Goal: Leave review/rating: Leave review/rating

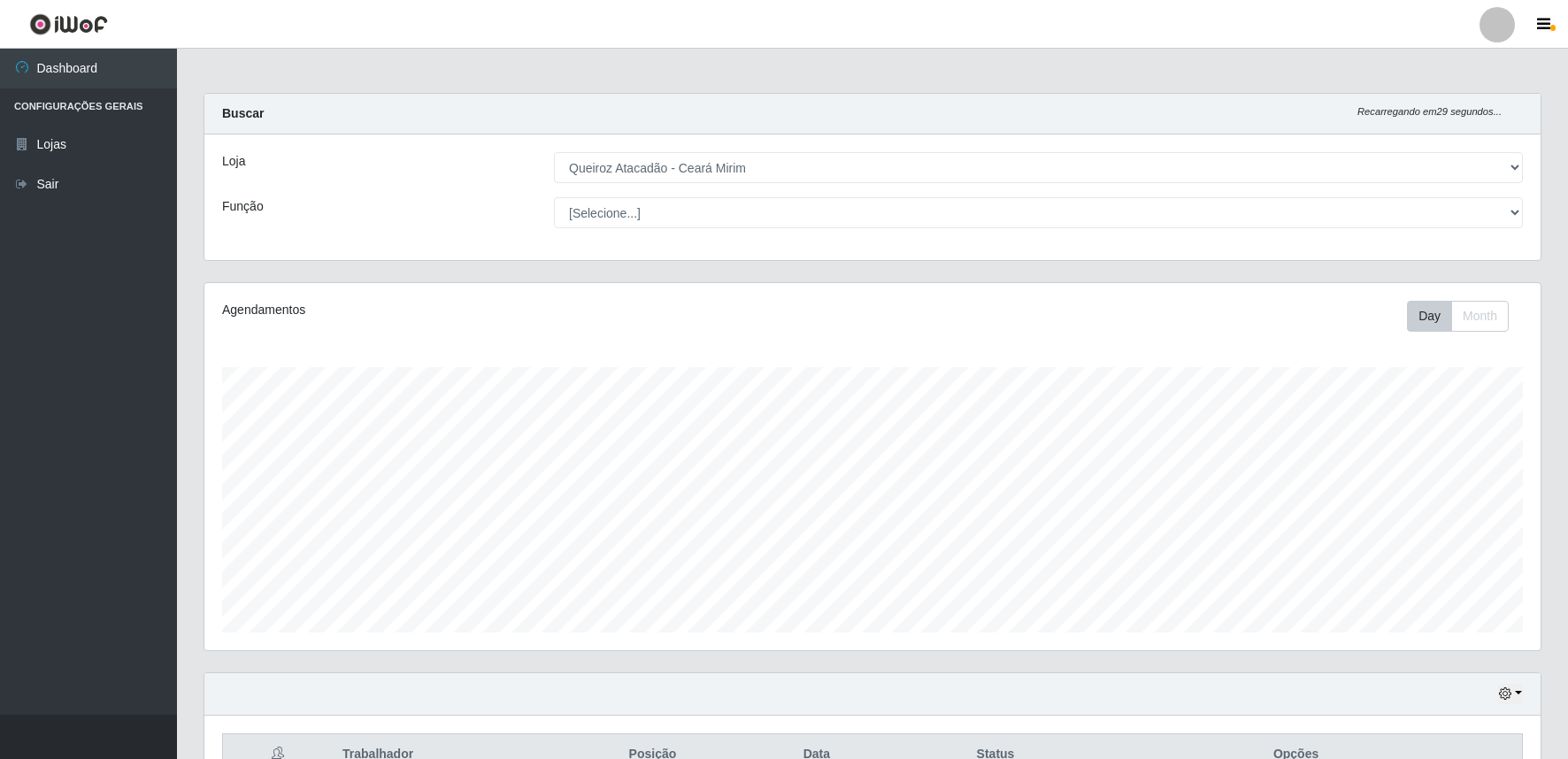
select select "465"
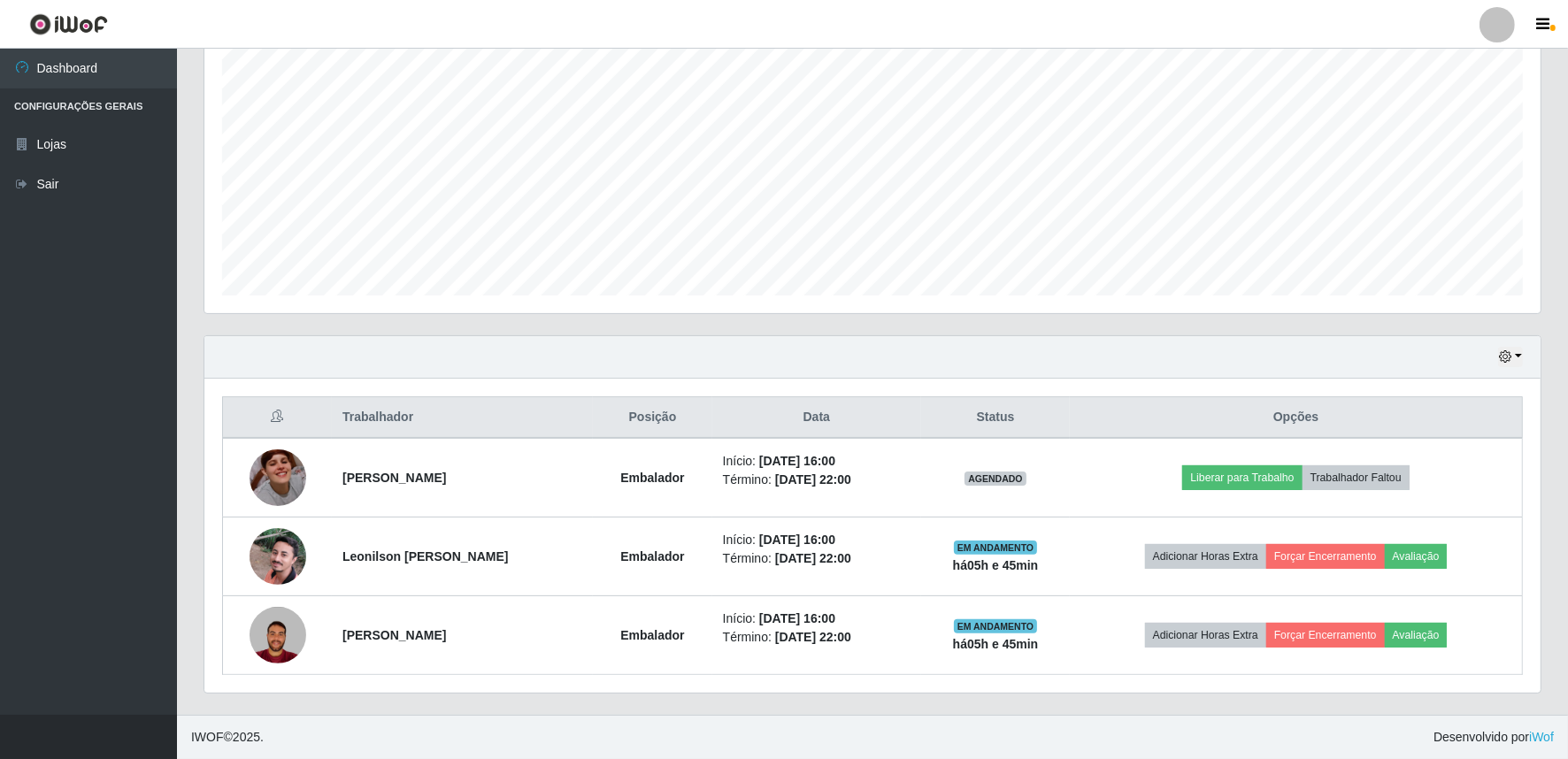
scroll to position [366, 1336]
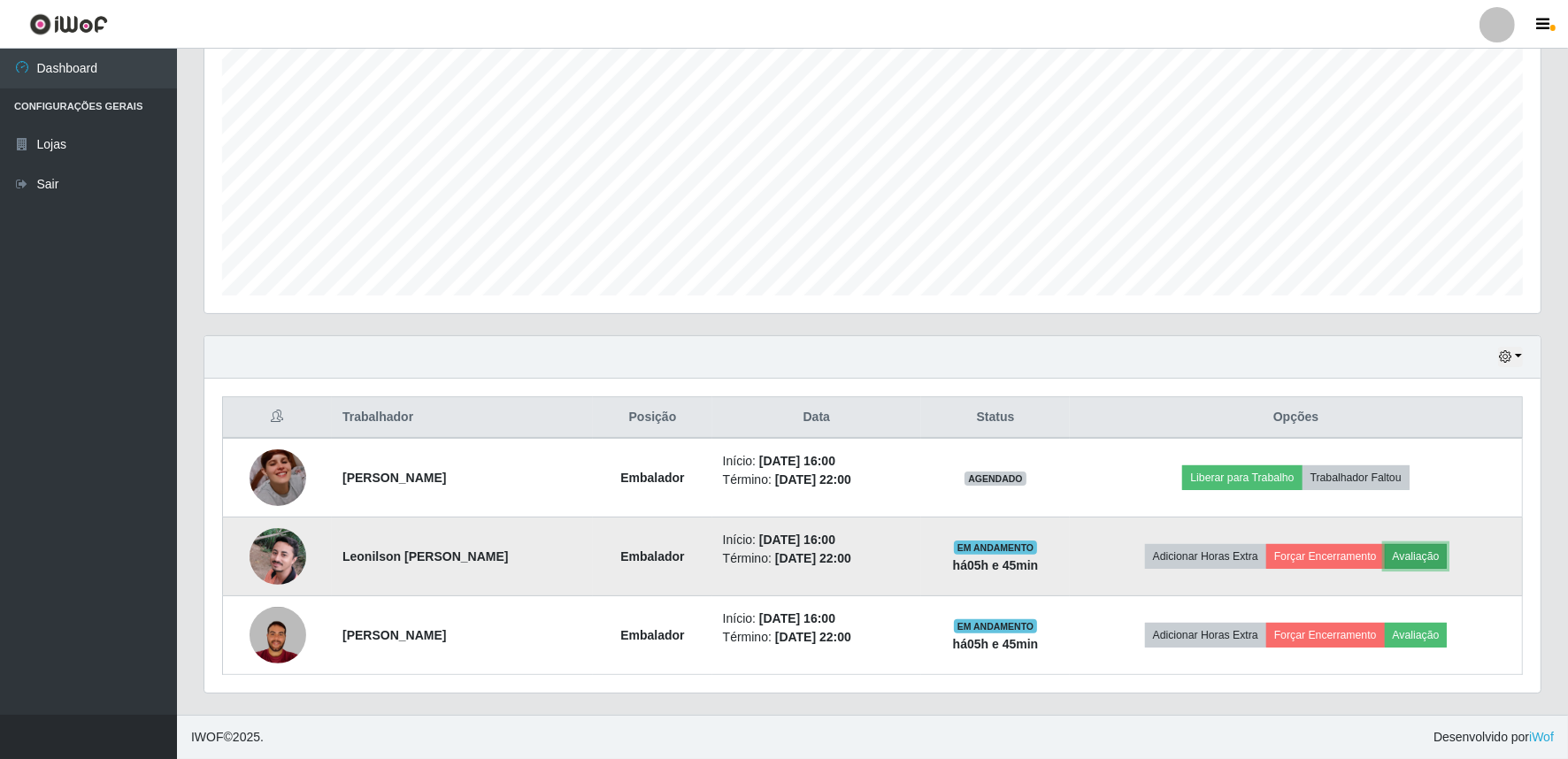
click at [1448, 560] on button "Avaliação" at bounding box center [1416, 556] width 63 height 25
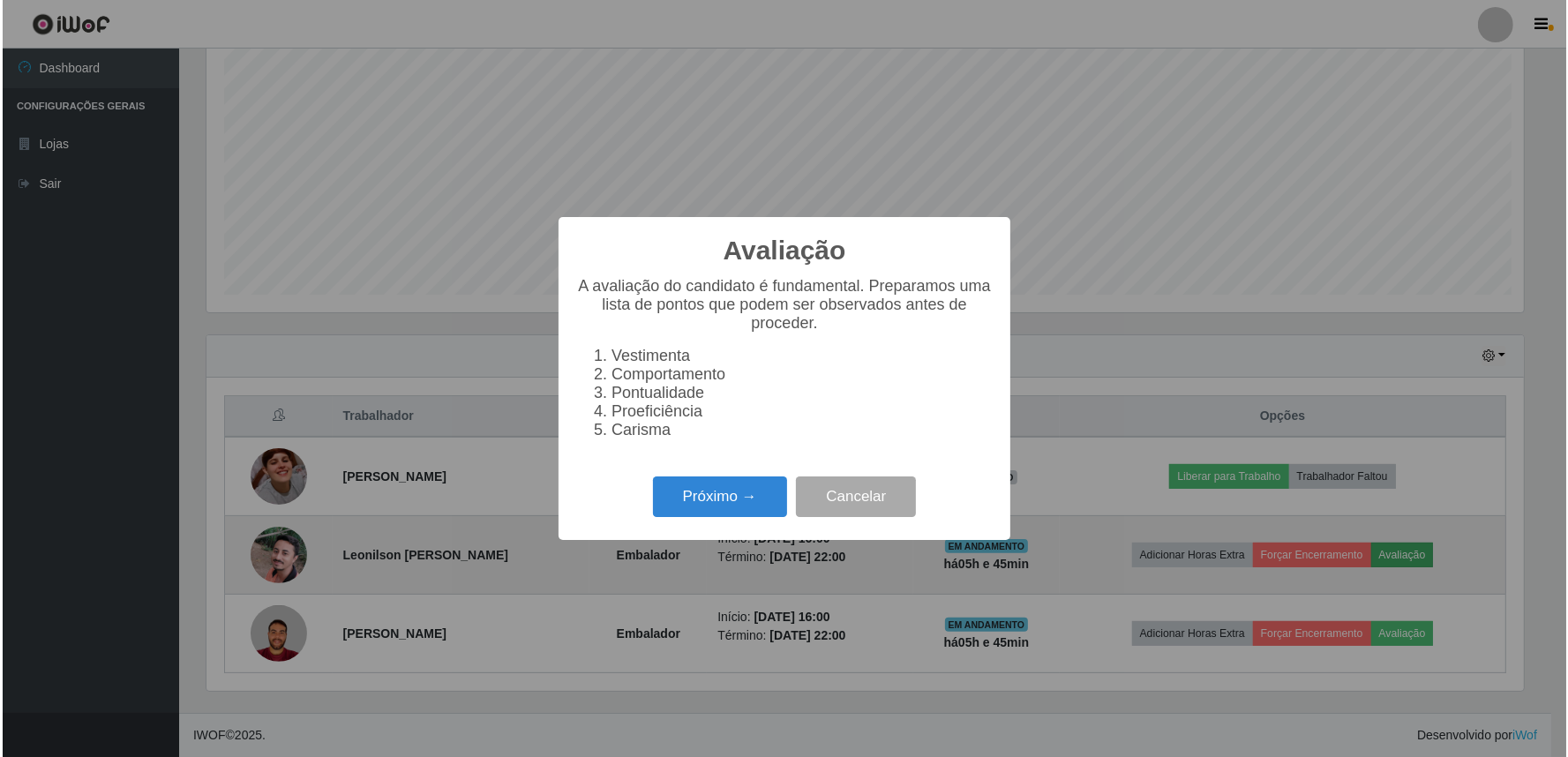
scroll to position [365, 1321]
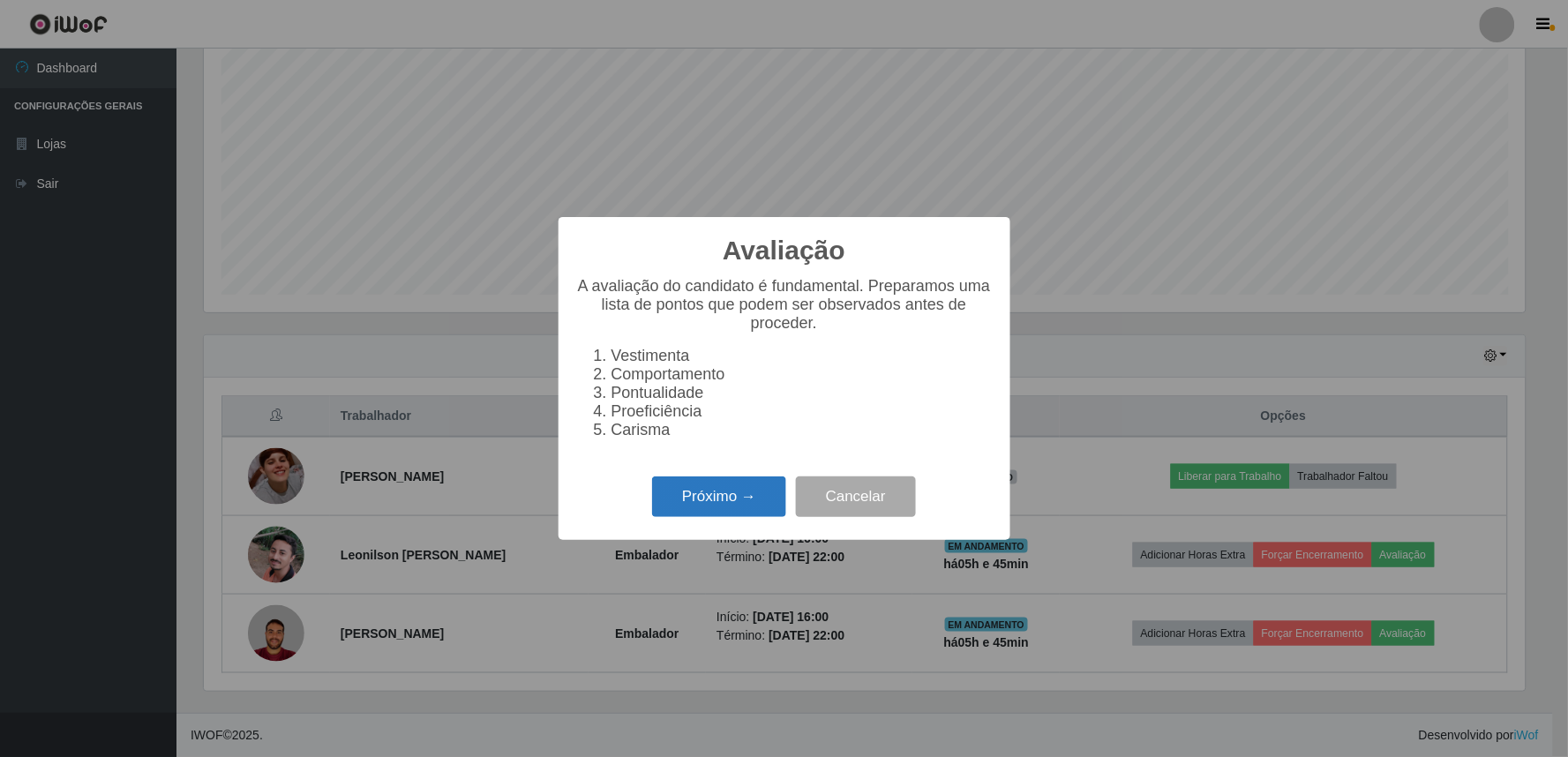
click at [772, 503] on button "Próximo →" at bounding box center [718, 497] width 134 height 42
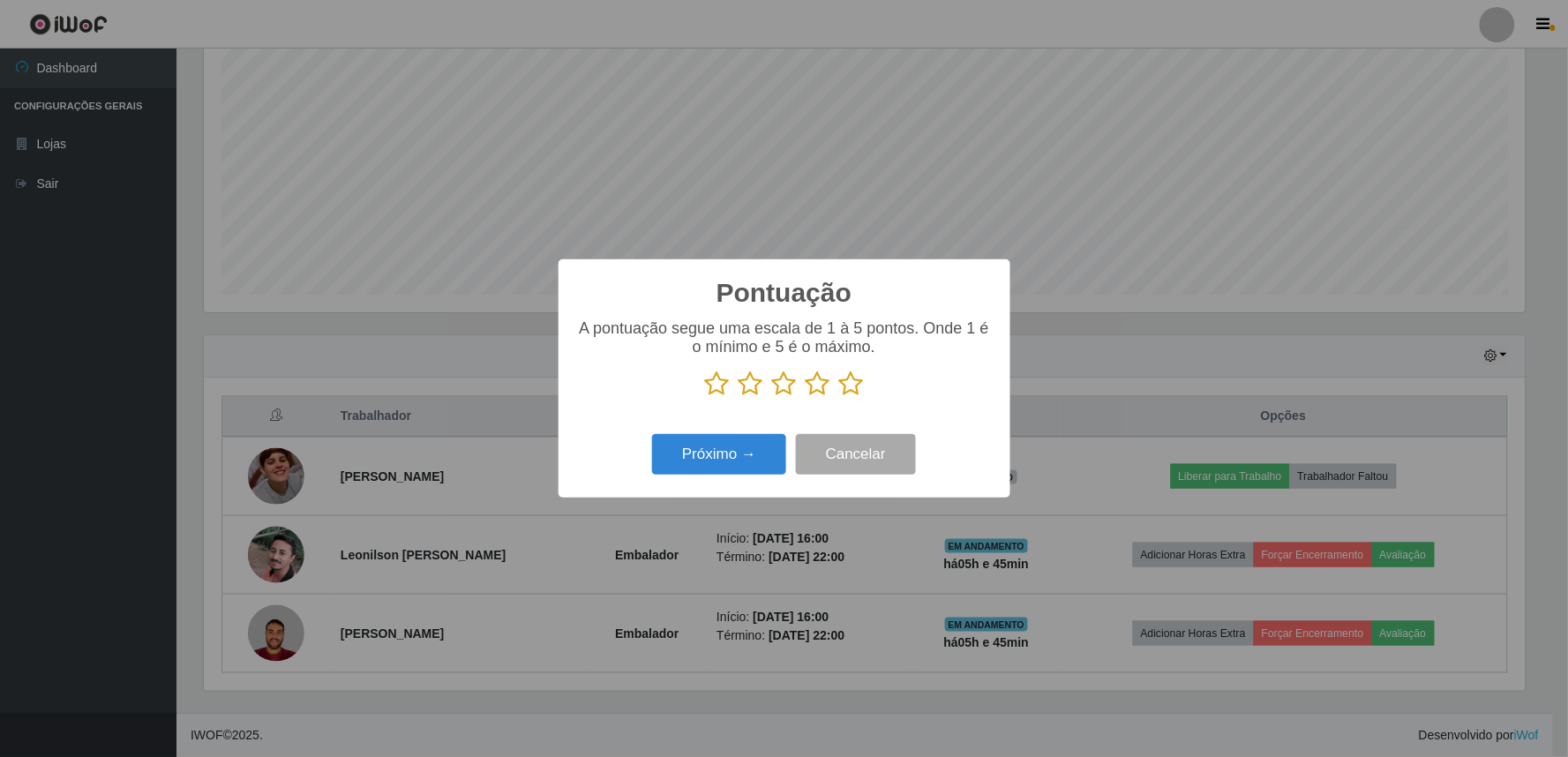
scroll to position [882284, 881009]
click at [852, 388] on icon at bounding box center [851, 384] width 25 height 27
click at [839, 397] on input "radio" at bounding box center [839, 397] width 0 height 0
click at [762, 450] on button "Próximo →" at bounding box center [718, 455] width 134 height 42
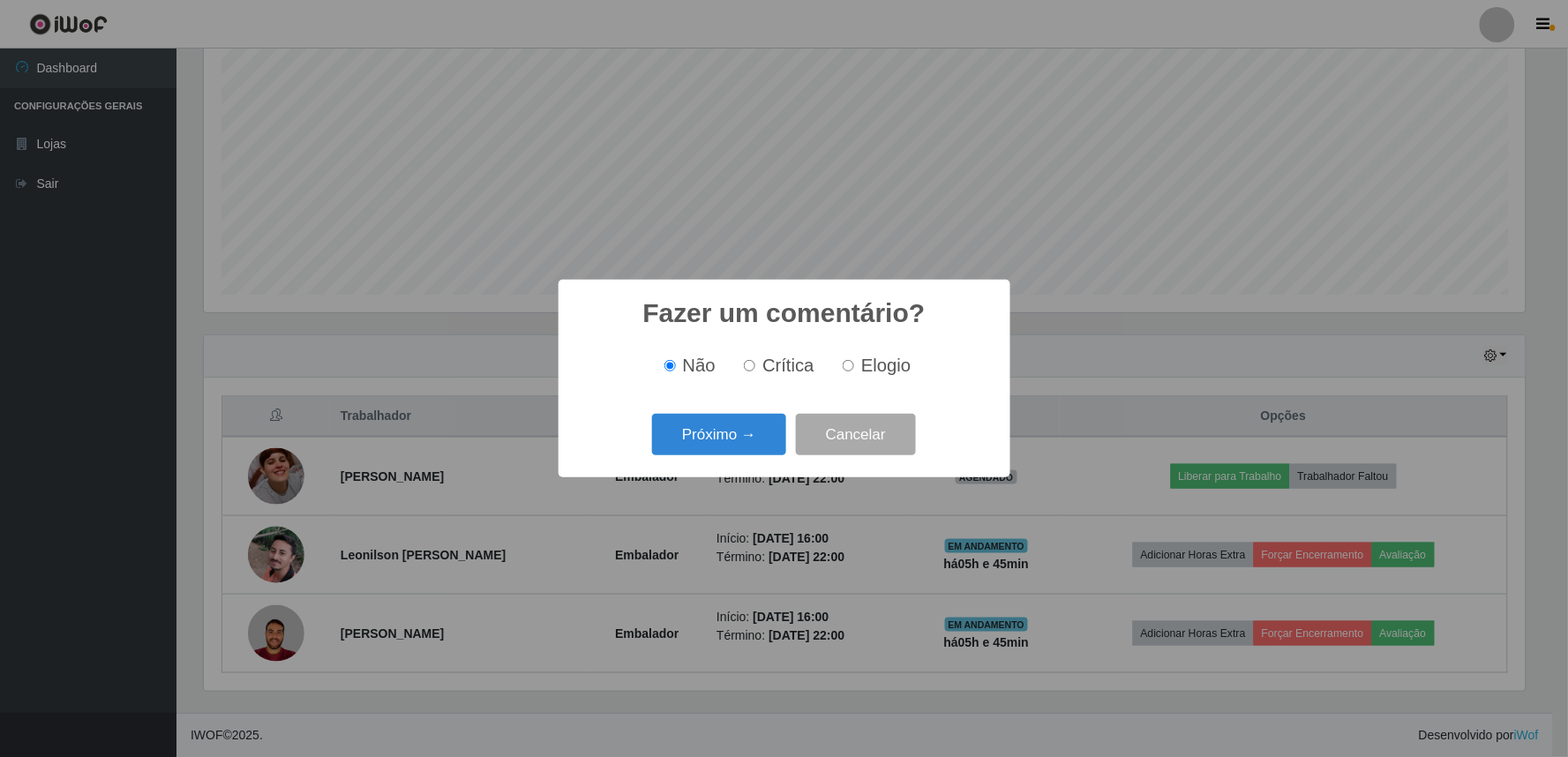
click at [840, 368] on label "Elogio" at bounding box center [873, 366] width 75 height 20
click at [843, 368] on input "Elogio" at bounding box center [849, 366] width 12 height 12
radio input "true"
click at [743, 451] on button "Próximo →" at bounding box center [718, 435] width 134 height 42
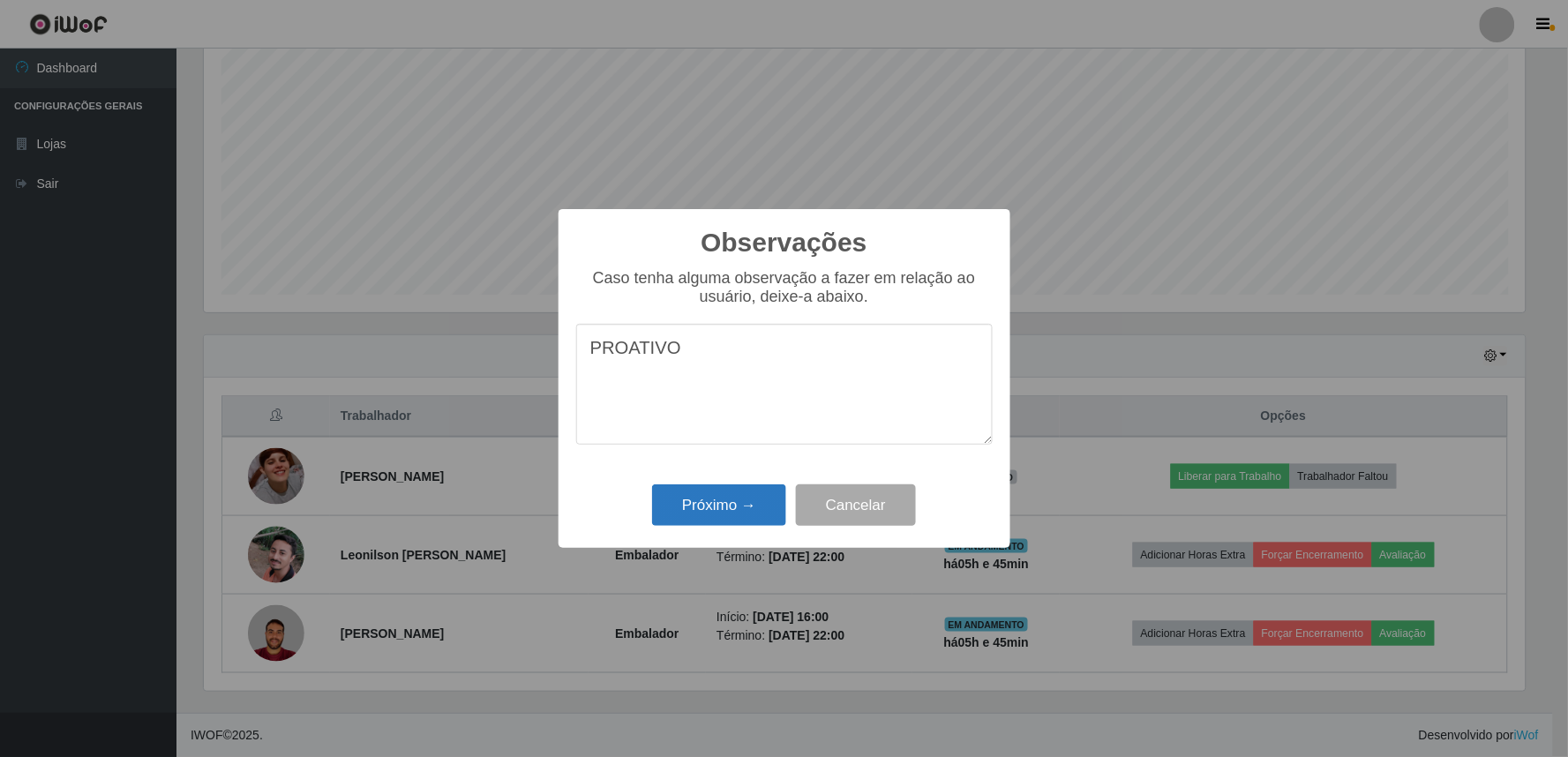
type textarea "PROATIVO"
click at [735, 496] on button "Próximo →" at bounding box center [718, 505] width 134 height 42
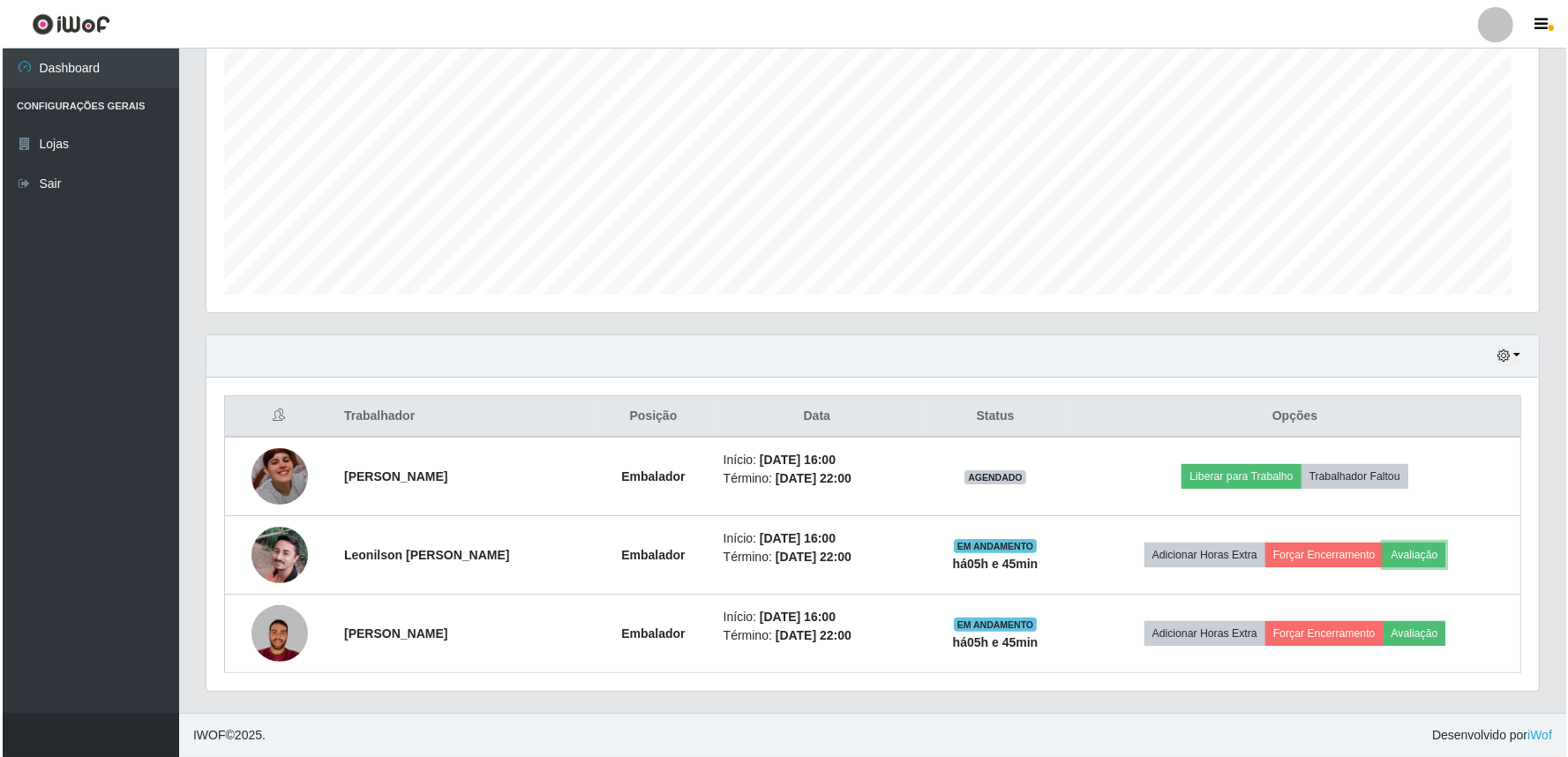
scroll to position [365, 1332]
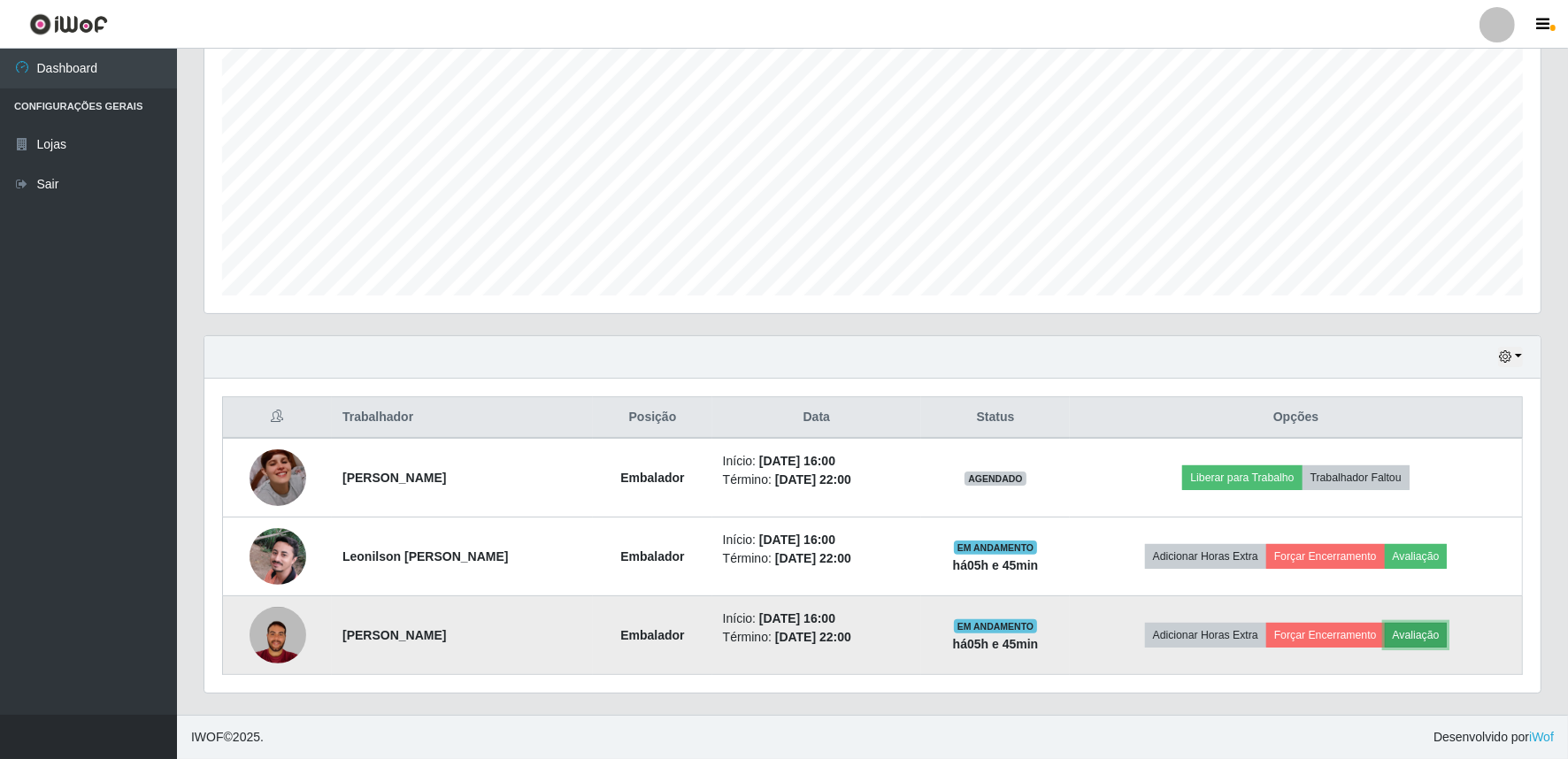
click at [1448, 638] on button "Avaliação" at bounding box center [1416, 635] width 63 height 25
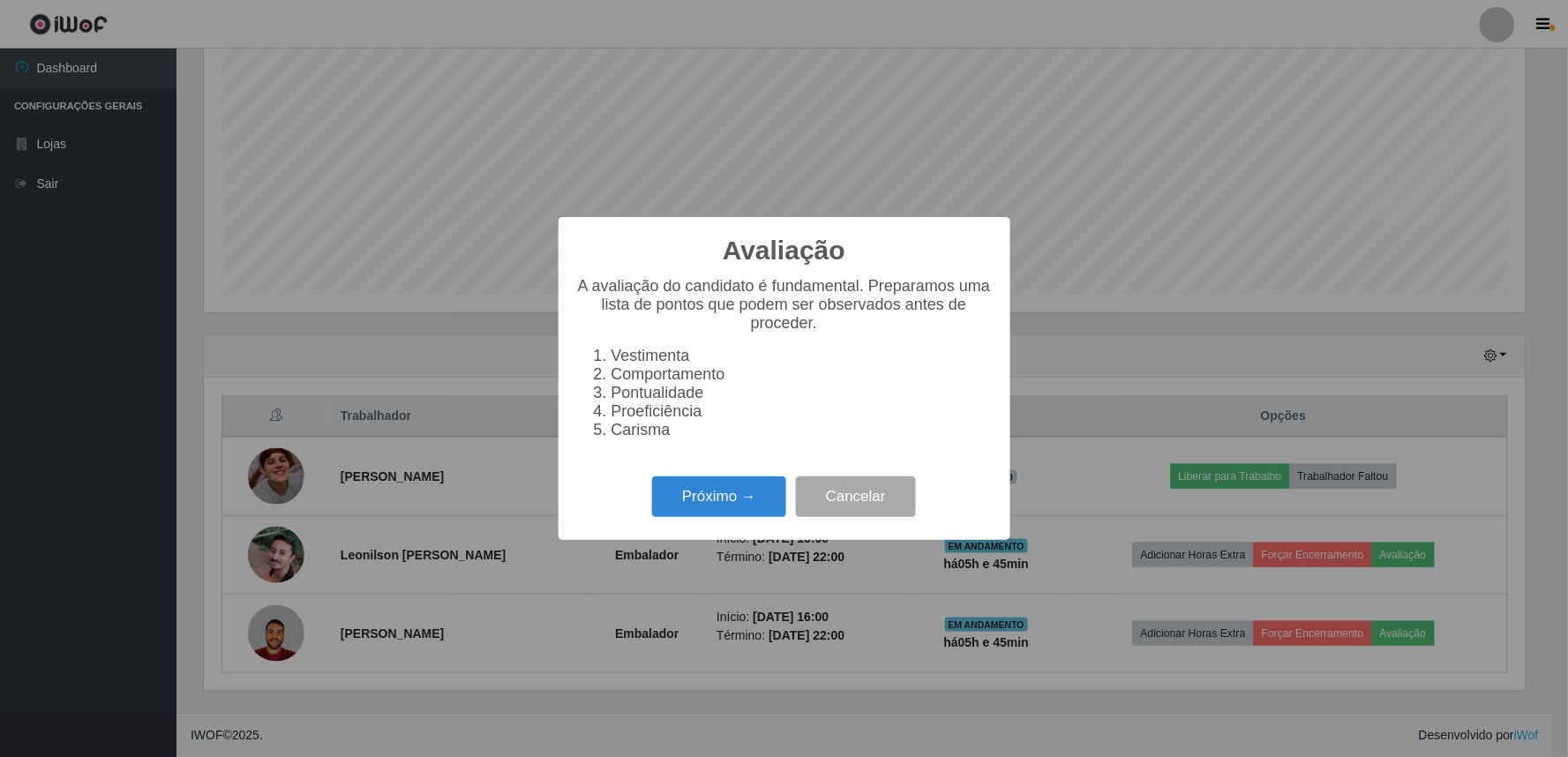
scroll to position [365, 1321]
click at [736, 491] on button "Próximo →" at bounding box center [718, 497] width 134 height 42
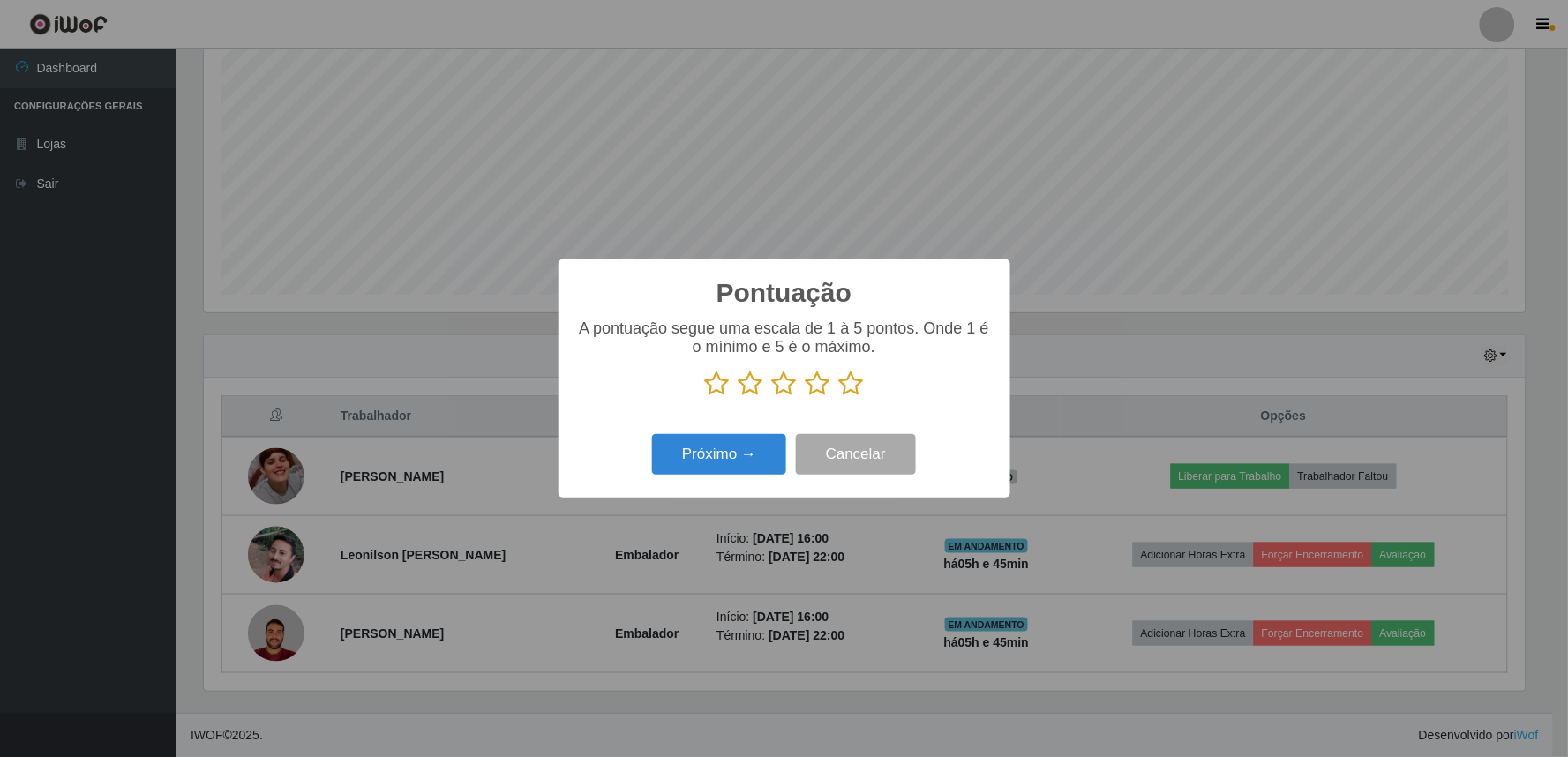
scroll to position [882284, 881009]
click at [854, 395] on icon at bounding box center [851, 384] width 25 height 27
click at [839, 397] on input "radio" at bounding box center [839, 397] width 0 height 0
click at [751, 442] on button "Próximo →" at bounding box center [718, 455] width 134 height 42
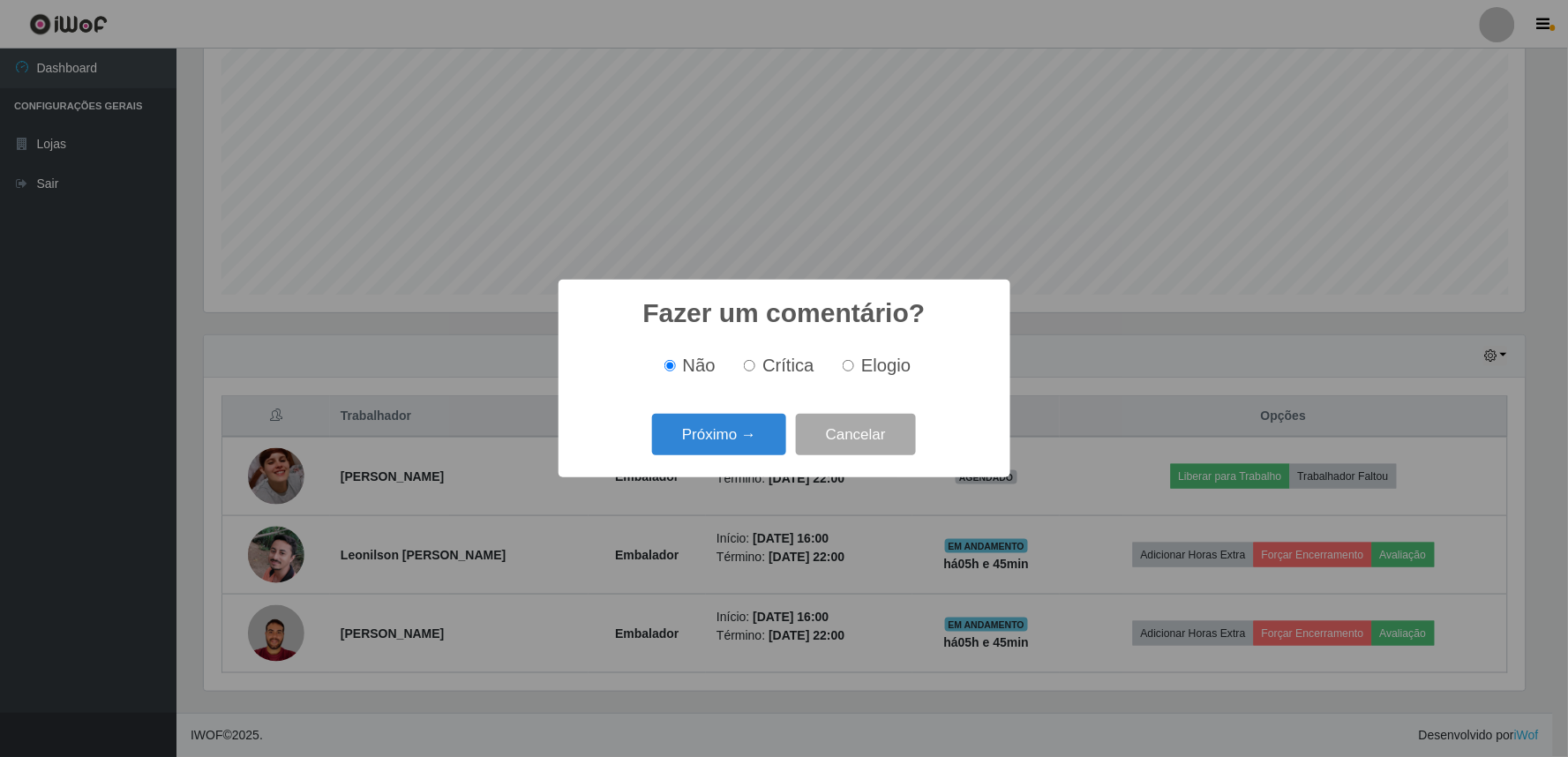
click at [852, 364] on input "Elogio" at bounding box center [849, 366] width 12 height 12
radio input "true"
click at [681, 453] on button "Próximo →" at bounding box center [718, 435] width 134 height 42
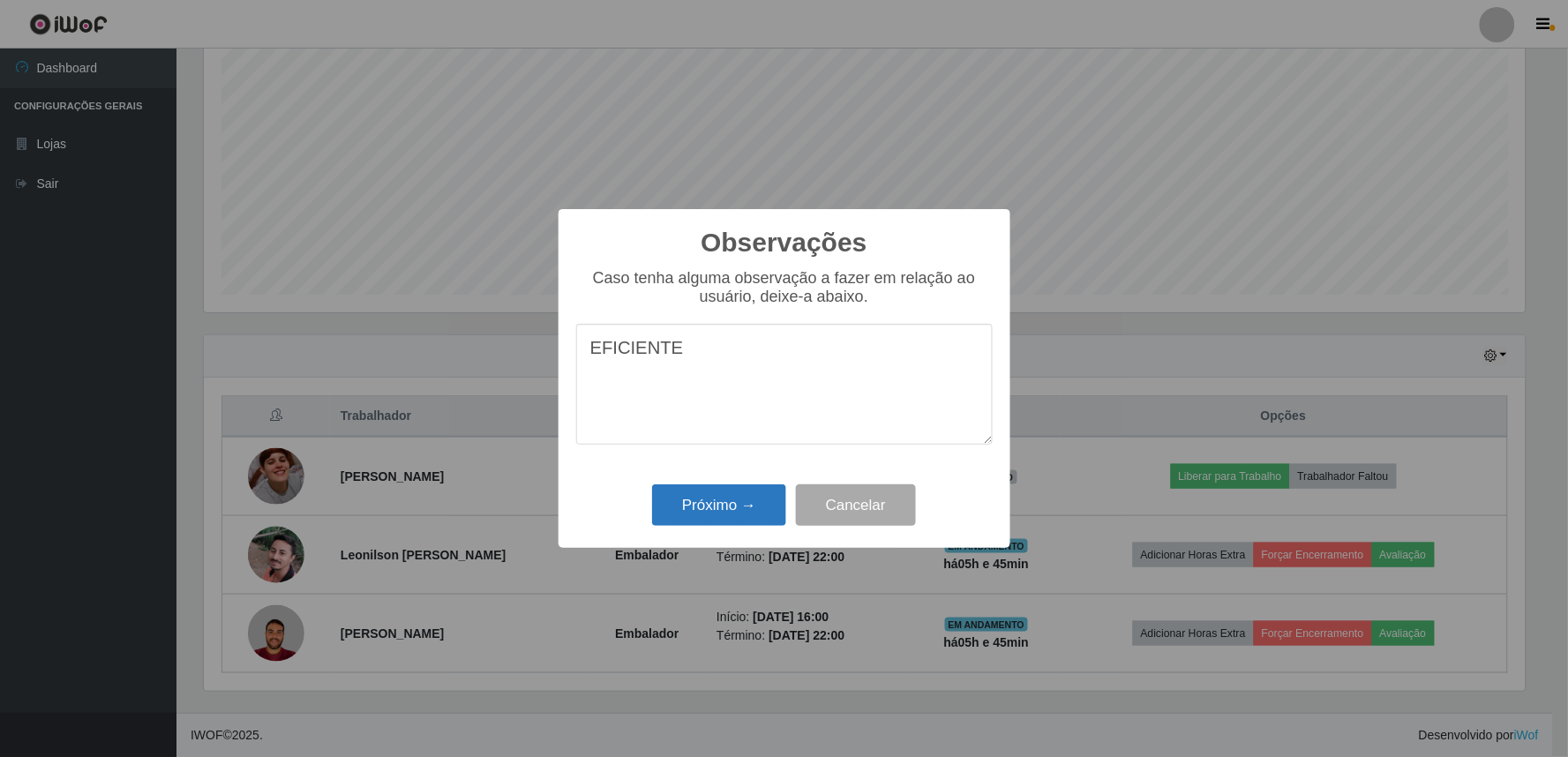
type textarea "EFICIENTE"
click at [724, 507] on button "Próximo →" at bounding box center [718, 505] width 134 height 42
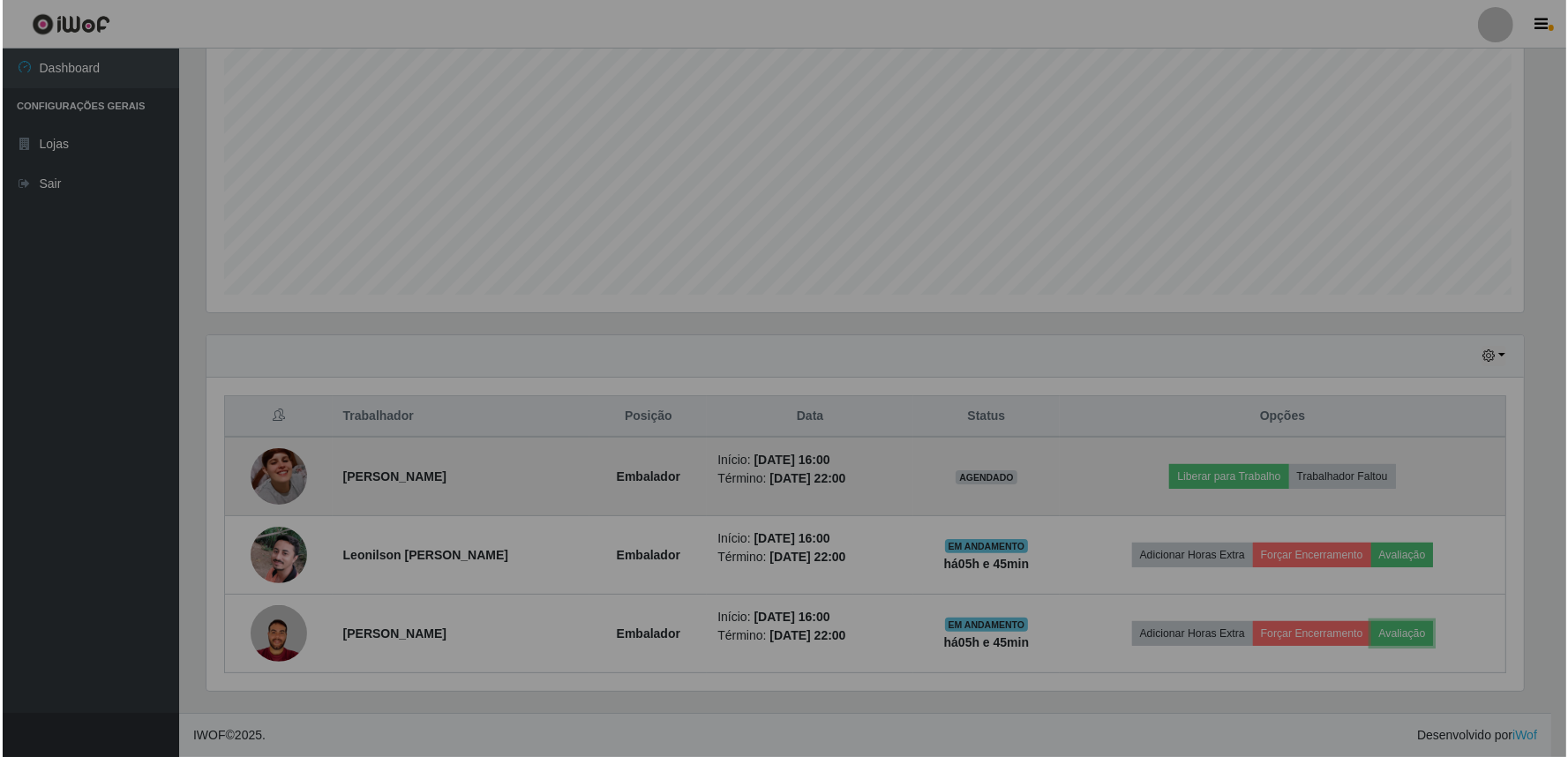
scroll to position [365, 1332]
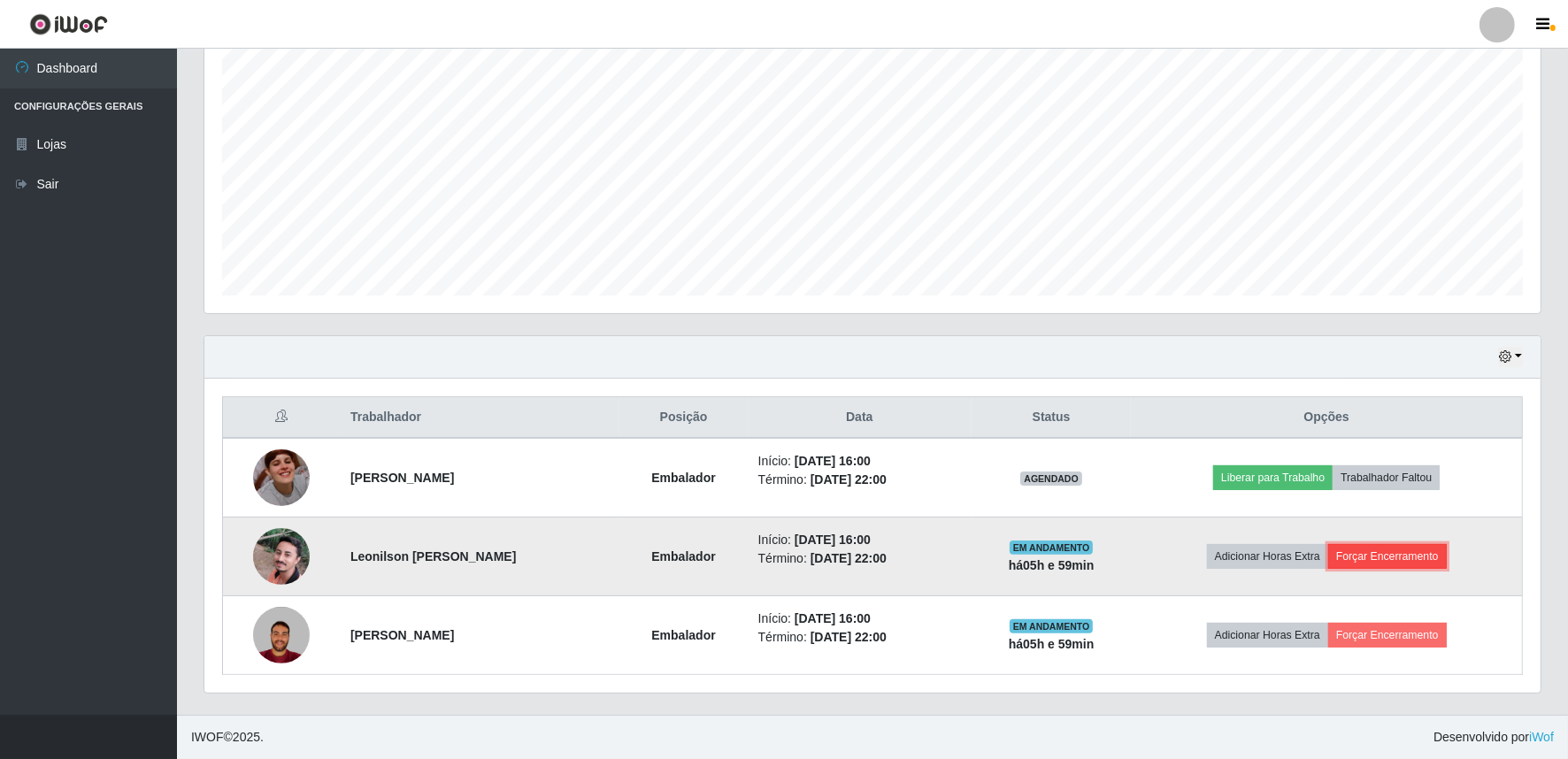
click at [1393, 549] on button "Forçar Encerramento" at bounding box center [1387, 556] width 118 height 25
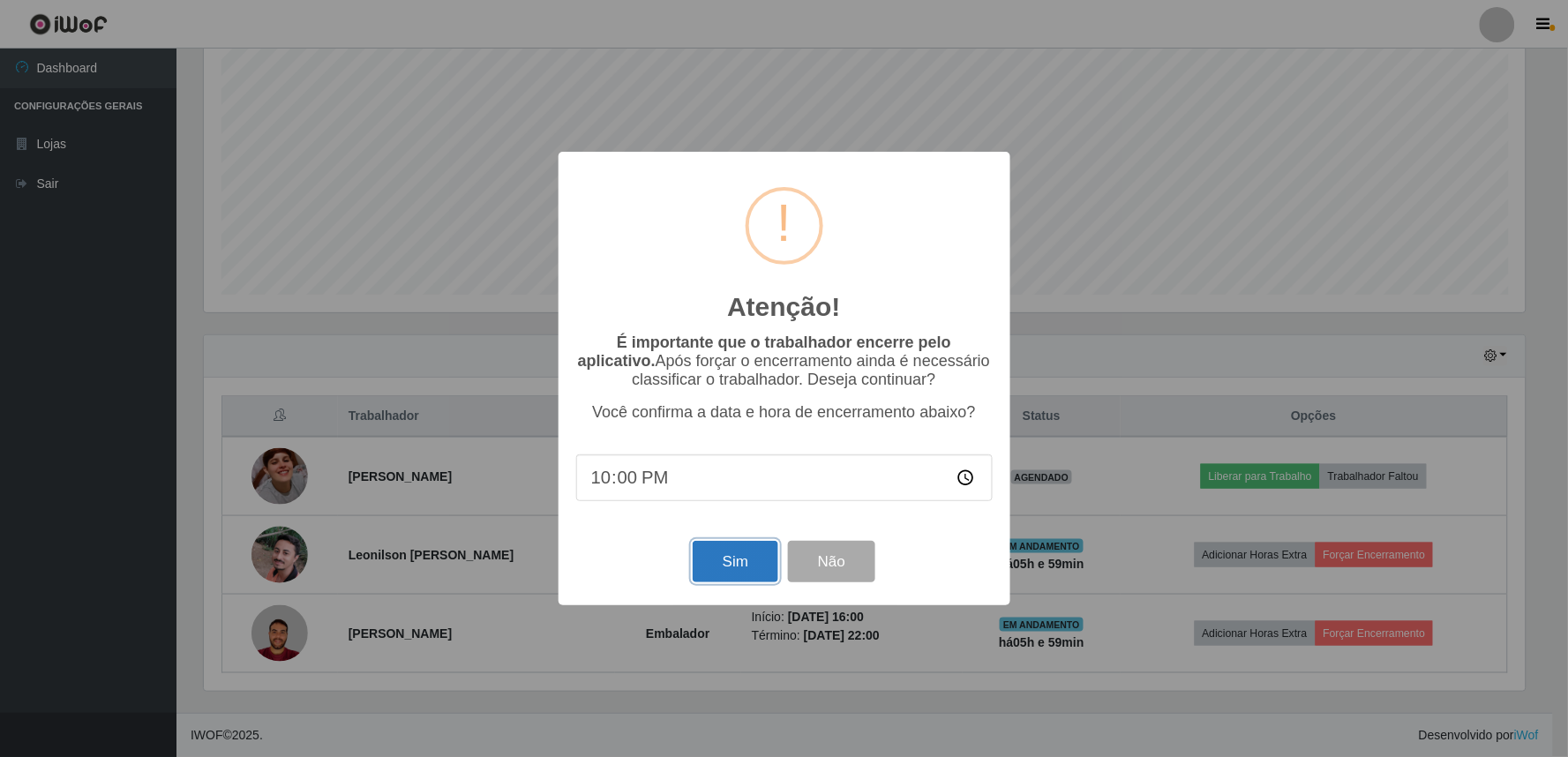
click at [722, 562] on button "Sim" at bounding box center [735, 562] width 85 height 42
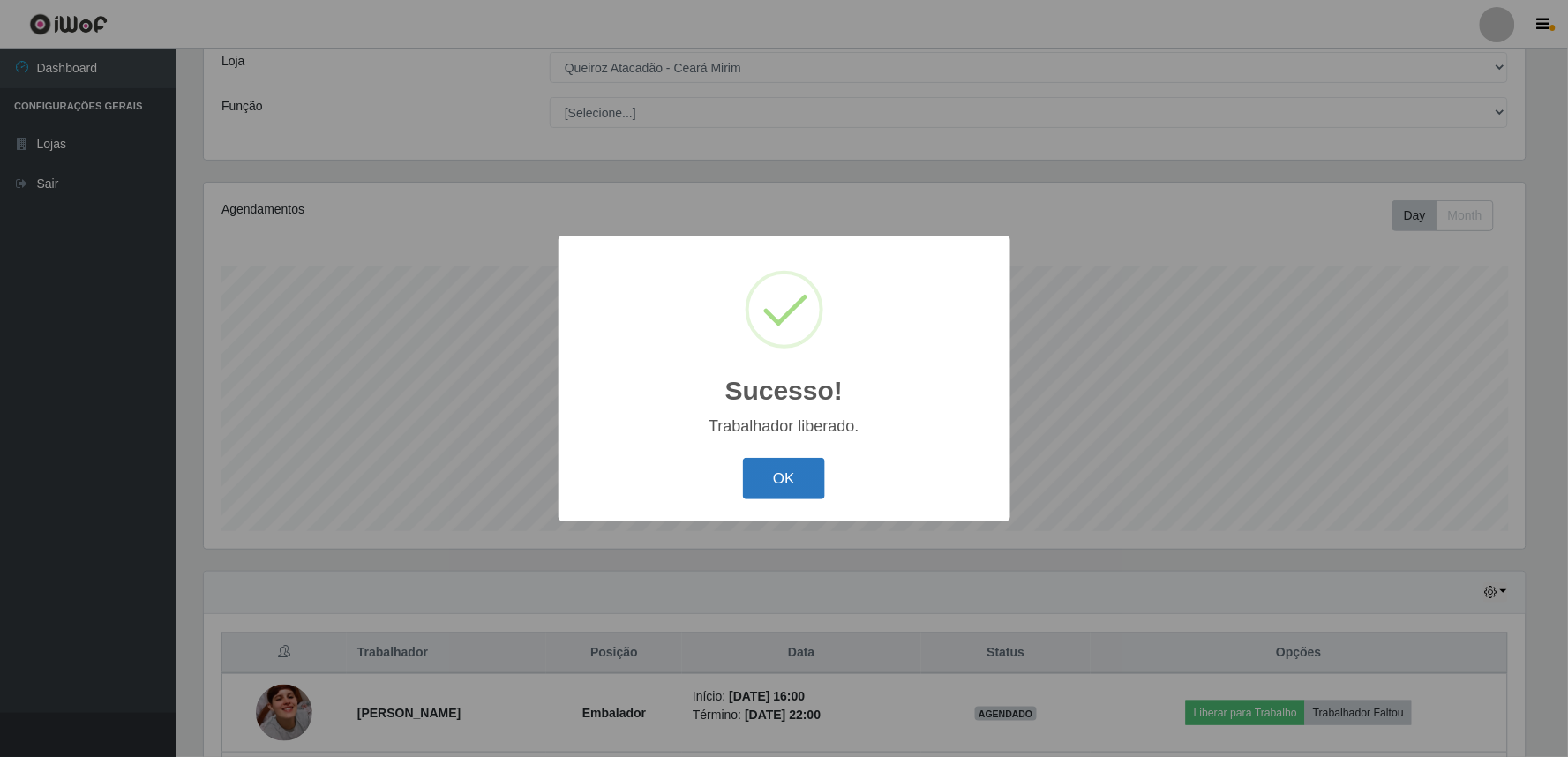
click at [789, 488] on button "OK" at bounding box center [784, 479] width 82 height 42
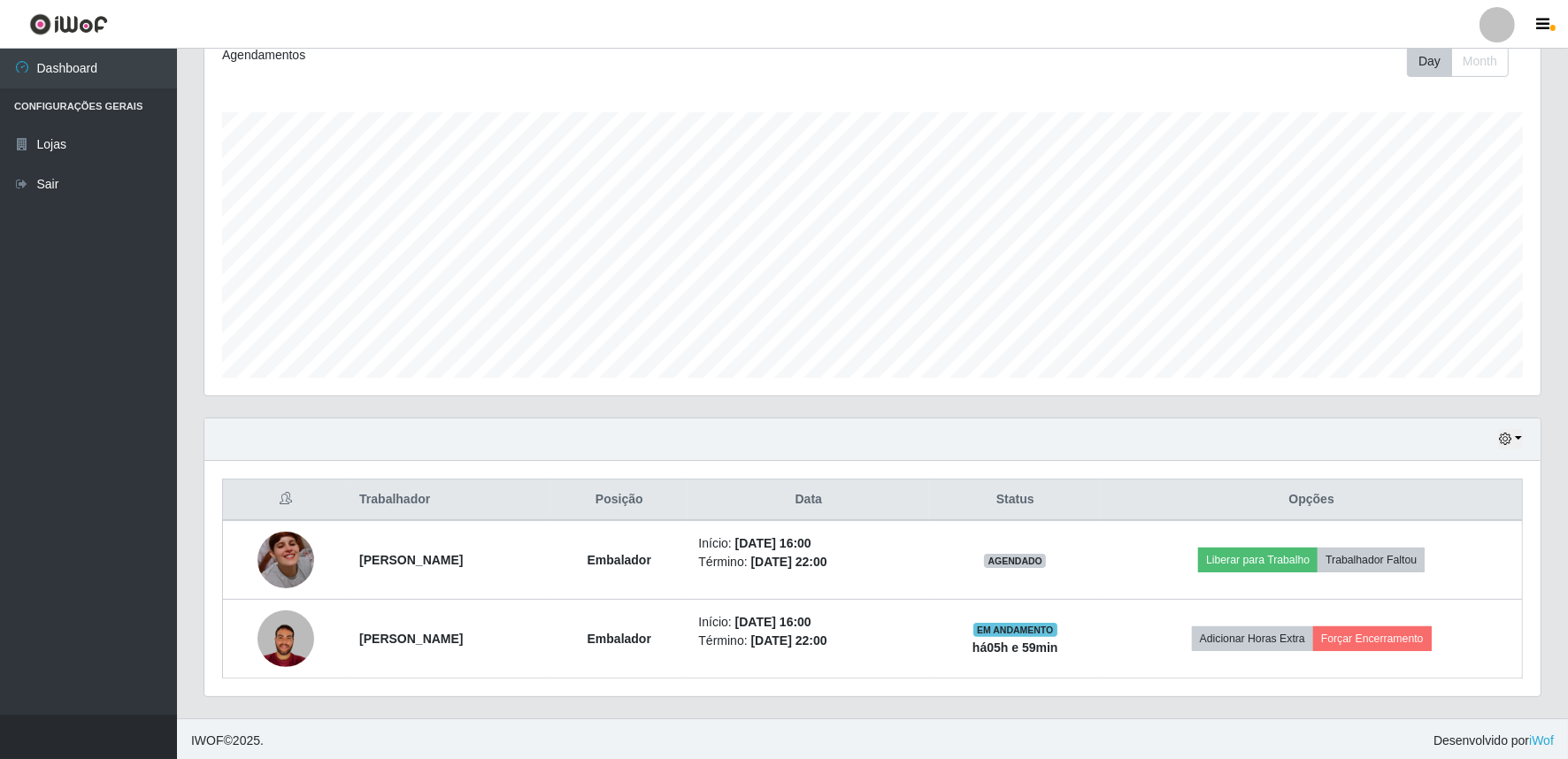
scroll to position [259, 0]
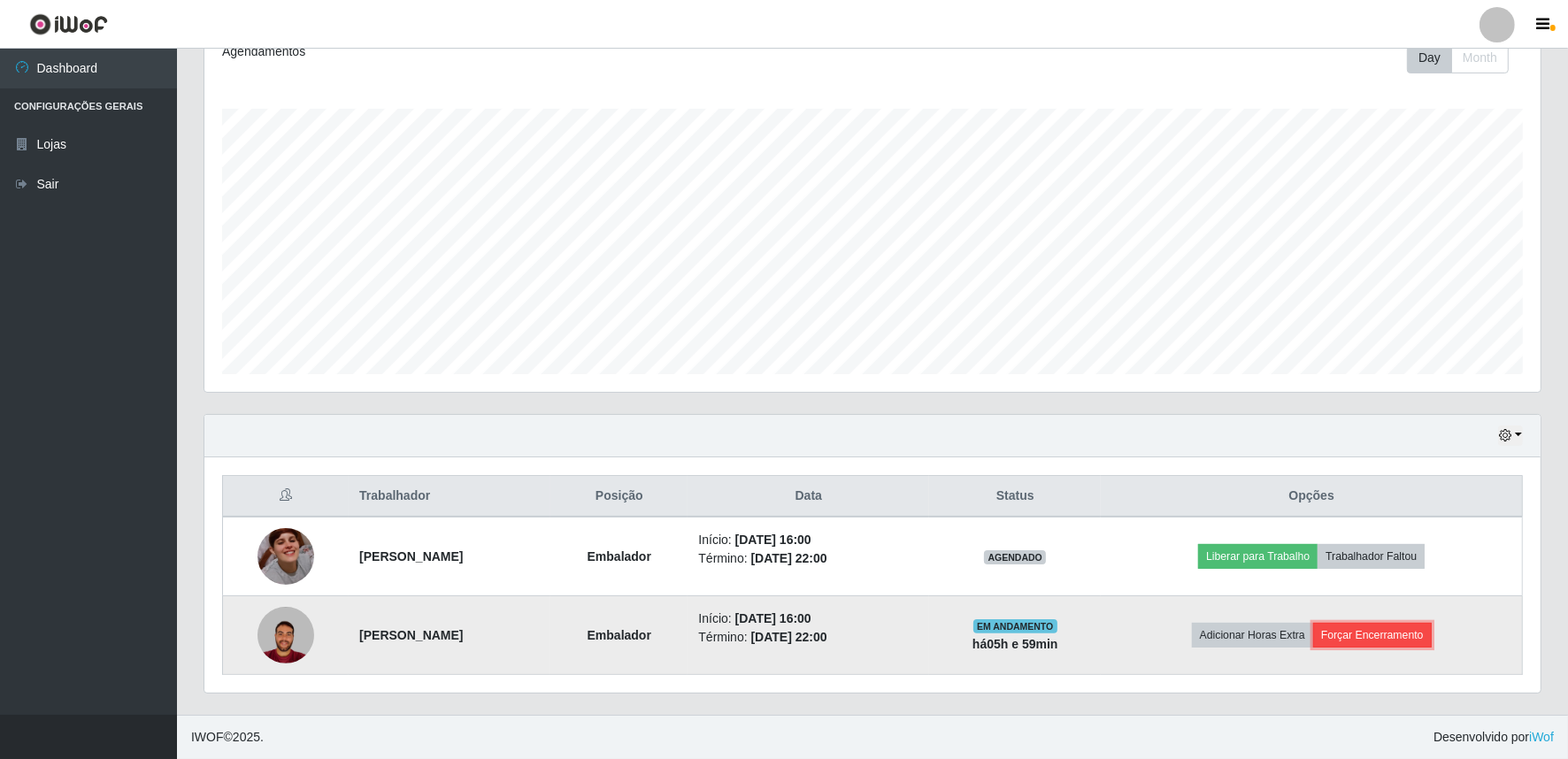
click at [1414, 638] on button "Forçar Encerramento" at bounding box center [1372, 635] width 118 height 25
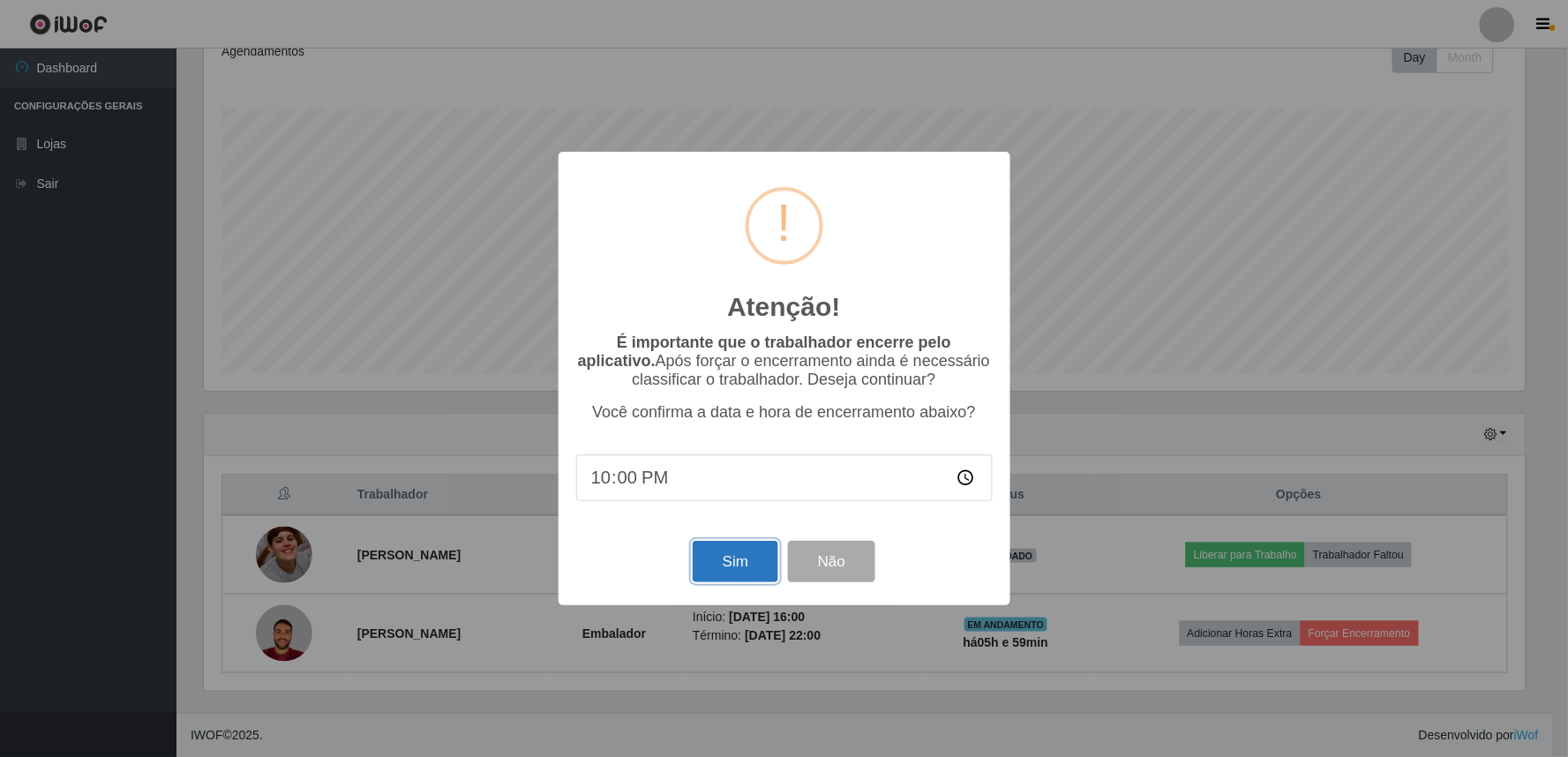
click at [722, 553] on button "Sim" at bounding box center [735, 562] width 85 height 42
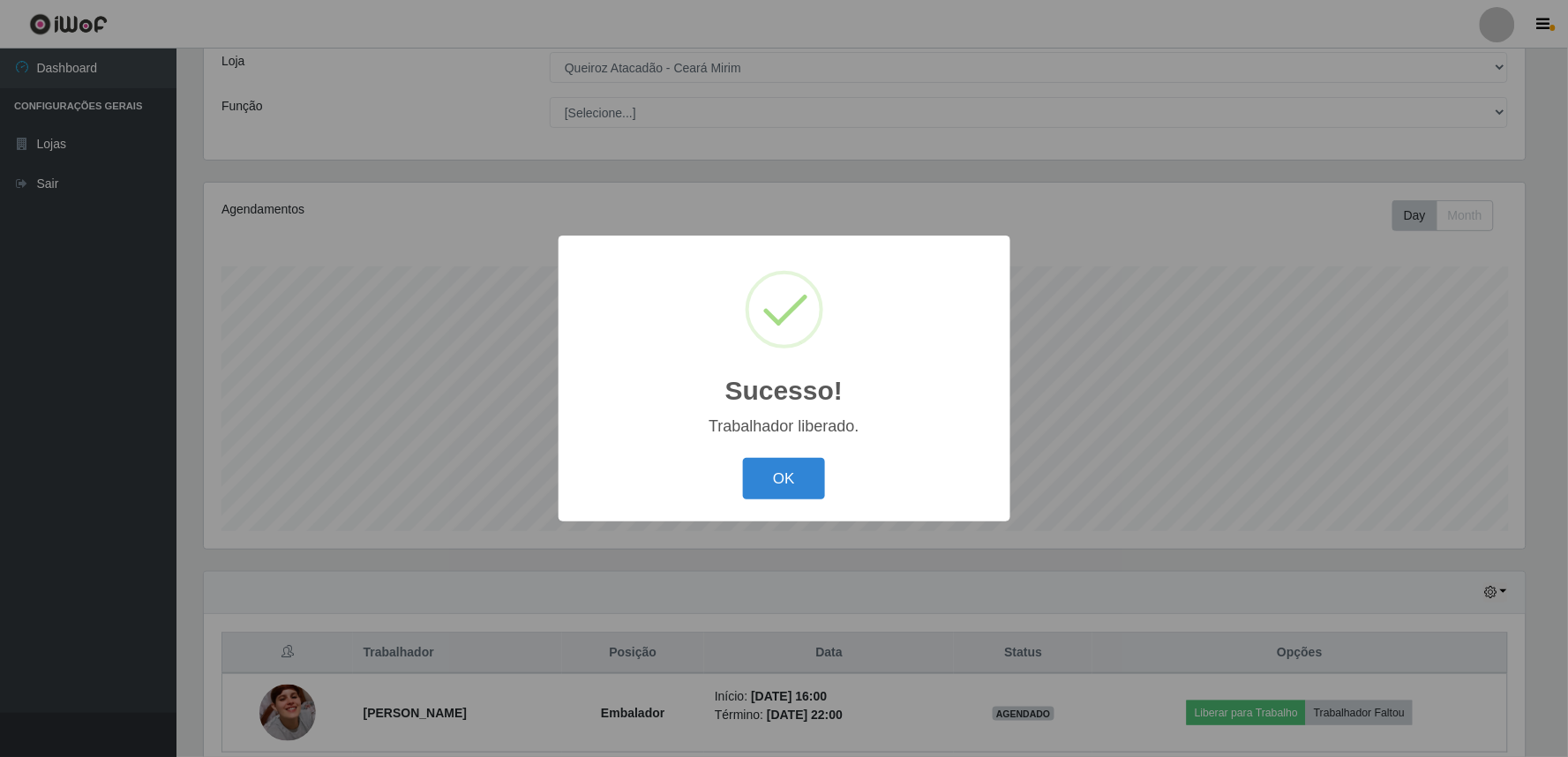
drag, startPoint x: 804, startPoint y: 487, endPoint x: 690, endPoint y: 473, distance: 114.9
click at [803, 487] on button "OK" at bounding box center [784, 479] width 82 height 42
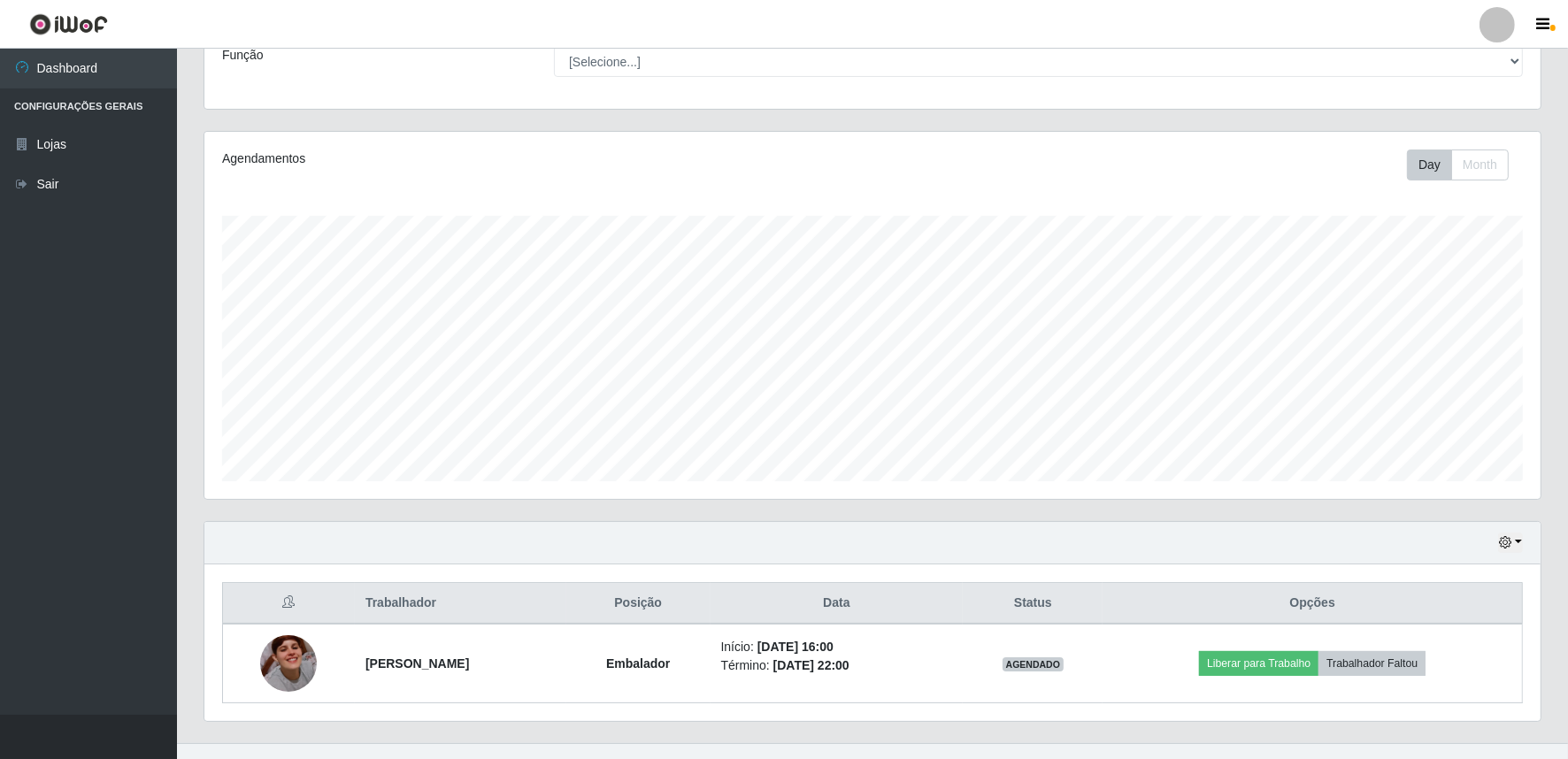
scroll to position [179, 0]
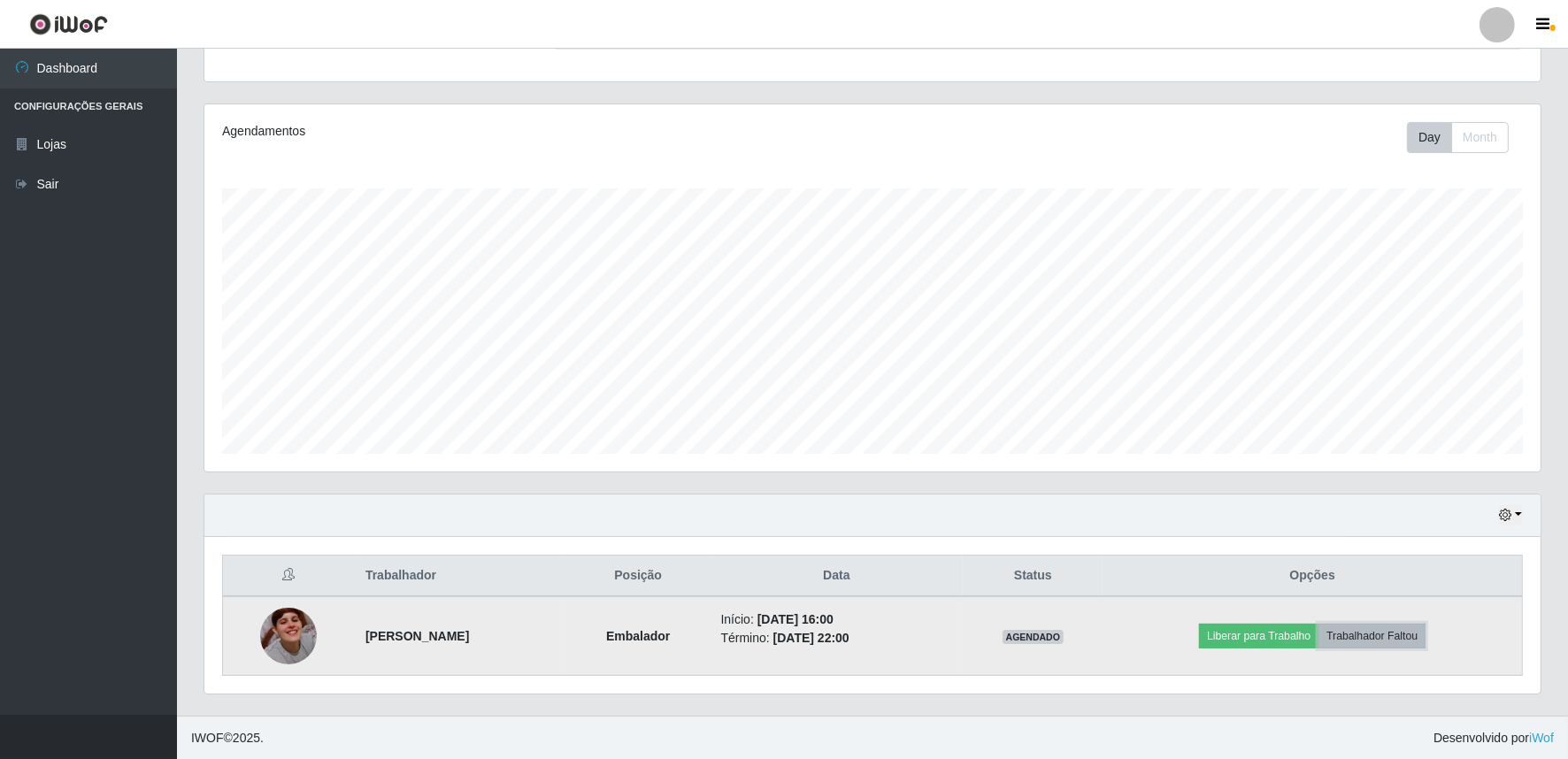
click at [1400, 638] on button "Trabalhador Faltou" at bounding box center [1373, 636] width 107 height 25
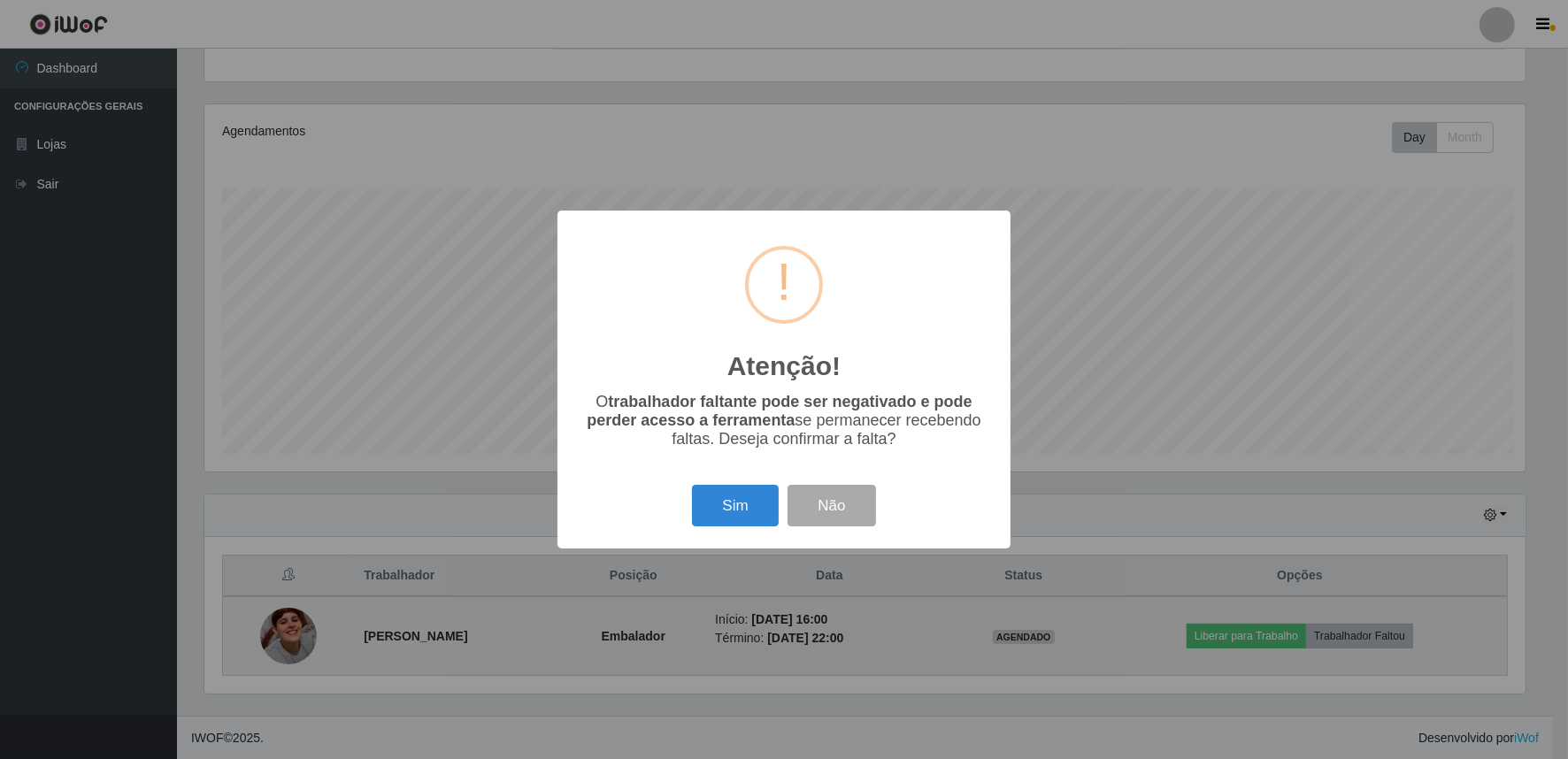
scroll to position [366, 1325]
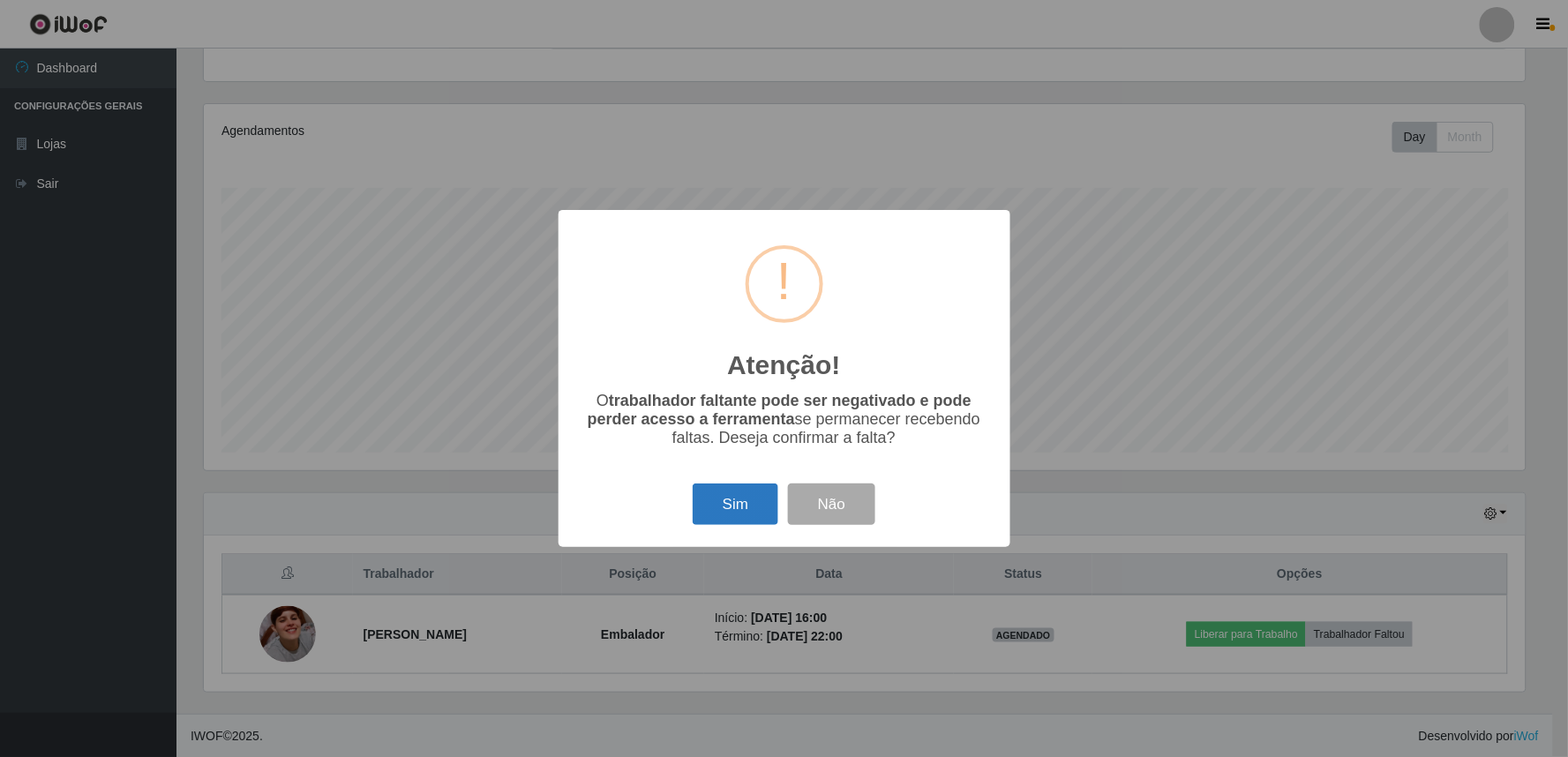
click at [708, 505] on button "Sim" at bounding box center [735, 505] width 85 height 42
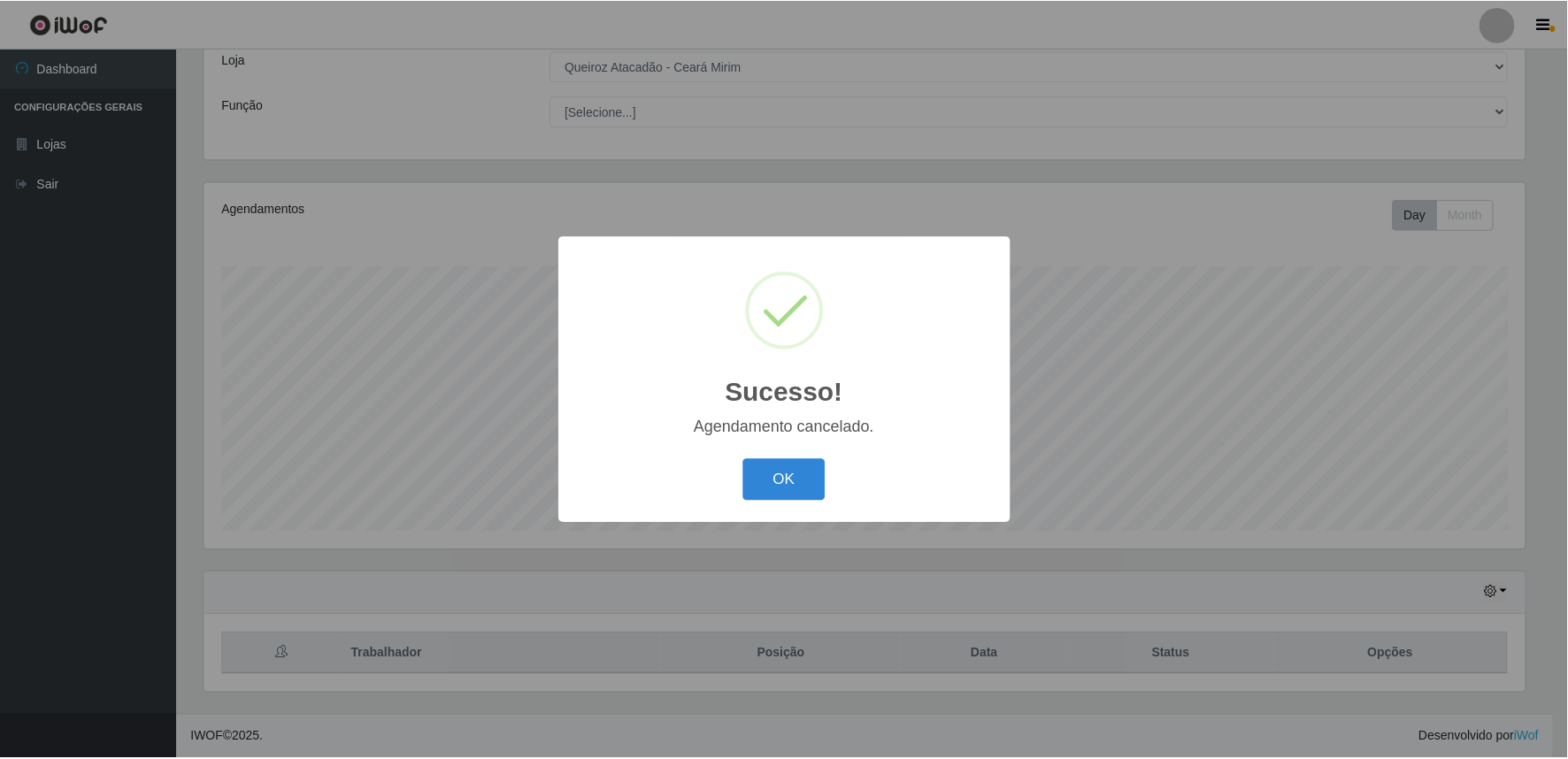
scroll to position [100, 0]
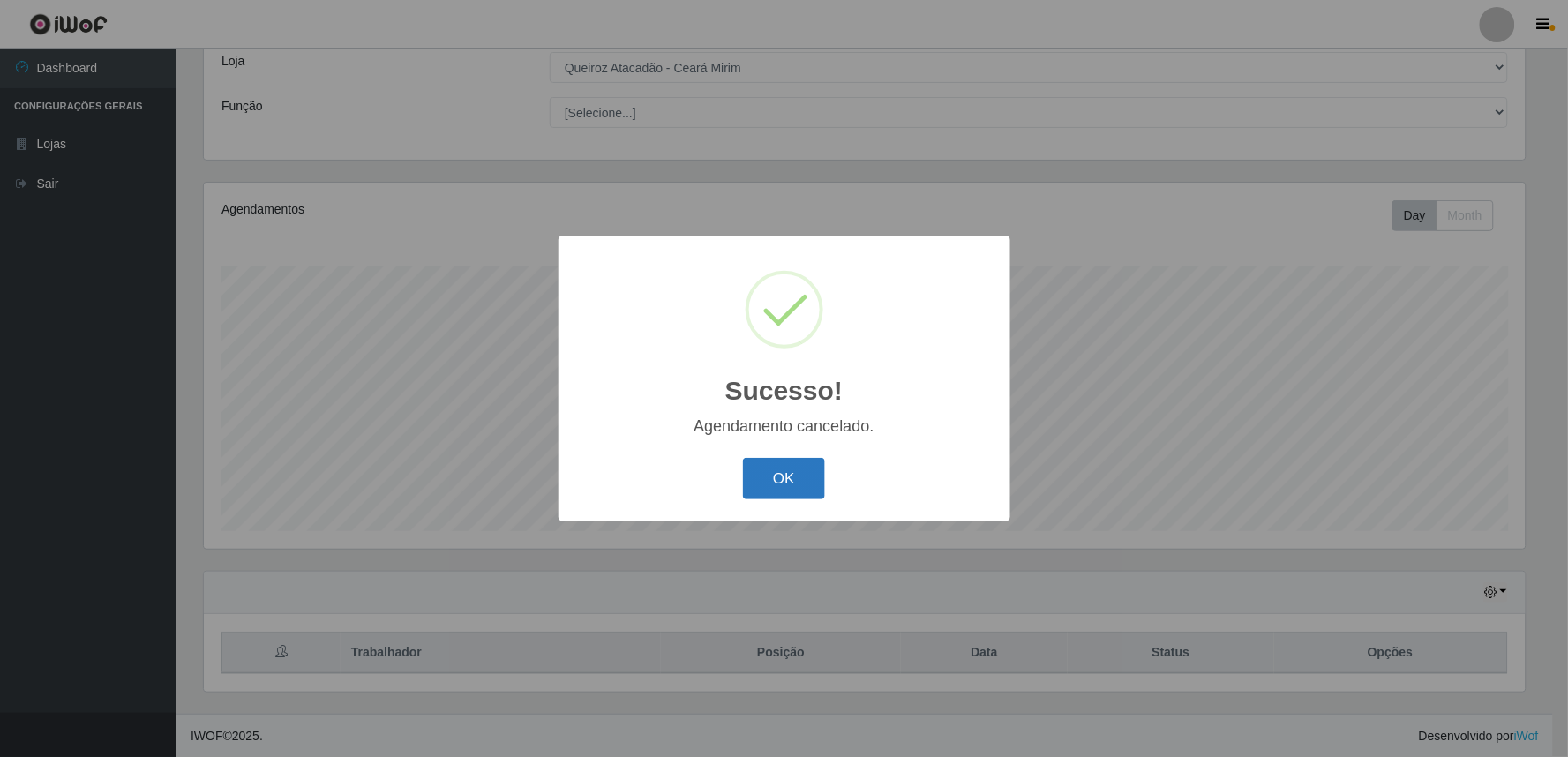
click at [771, 495] on button "OK" at bounding box center [784, 479] width 82 height 42
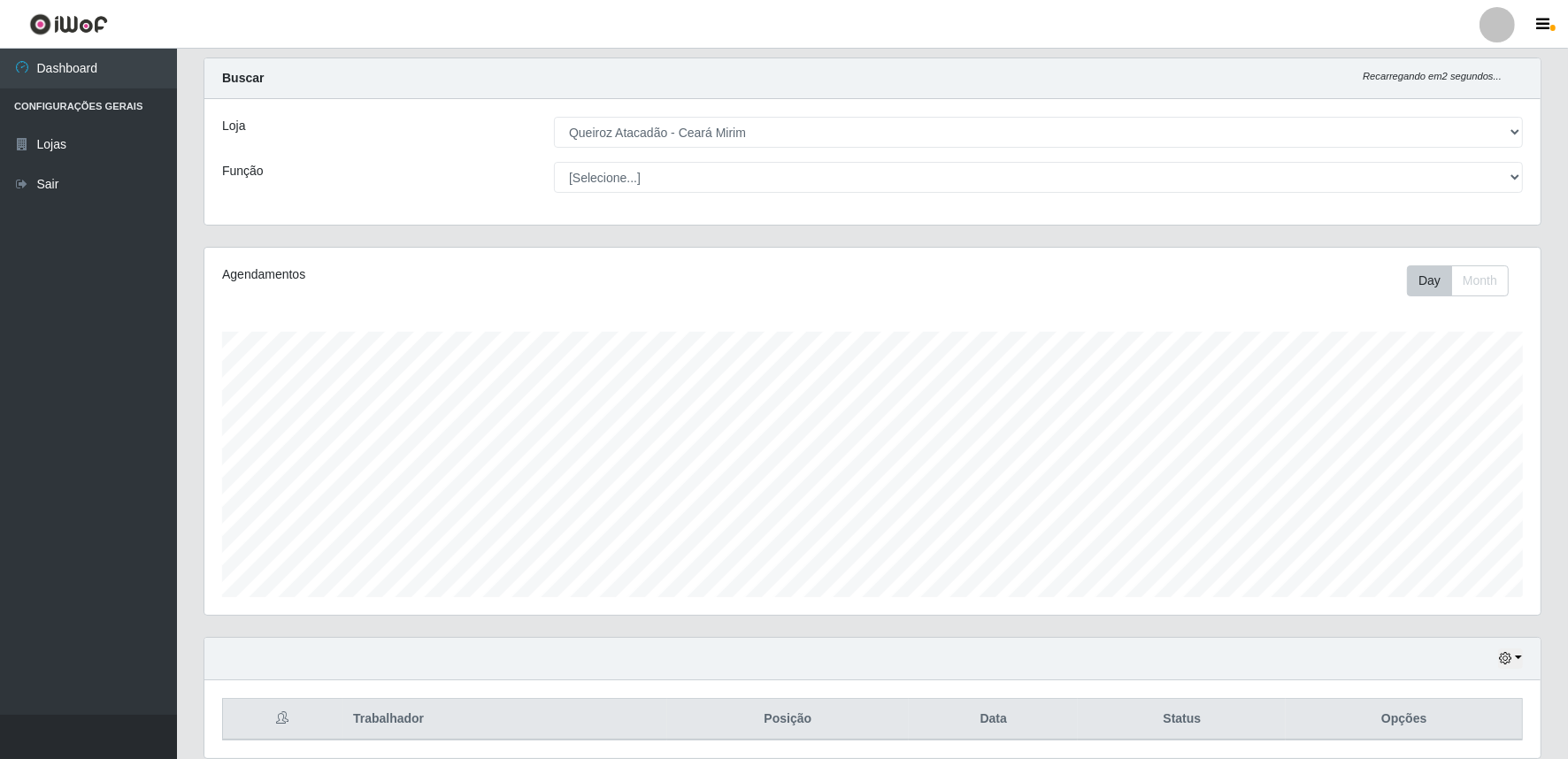
scroll to position [0, 0]
